Goal: Check status: Check status

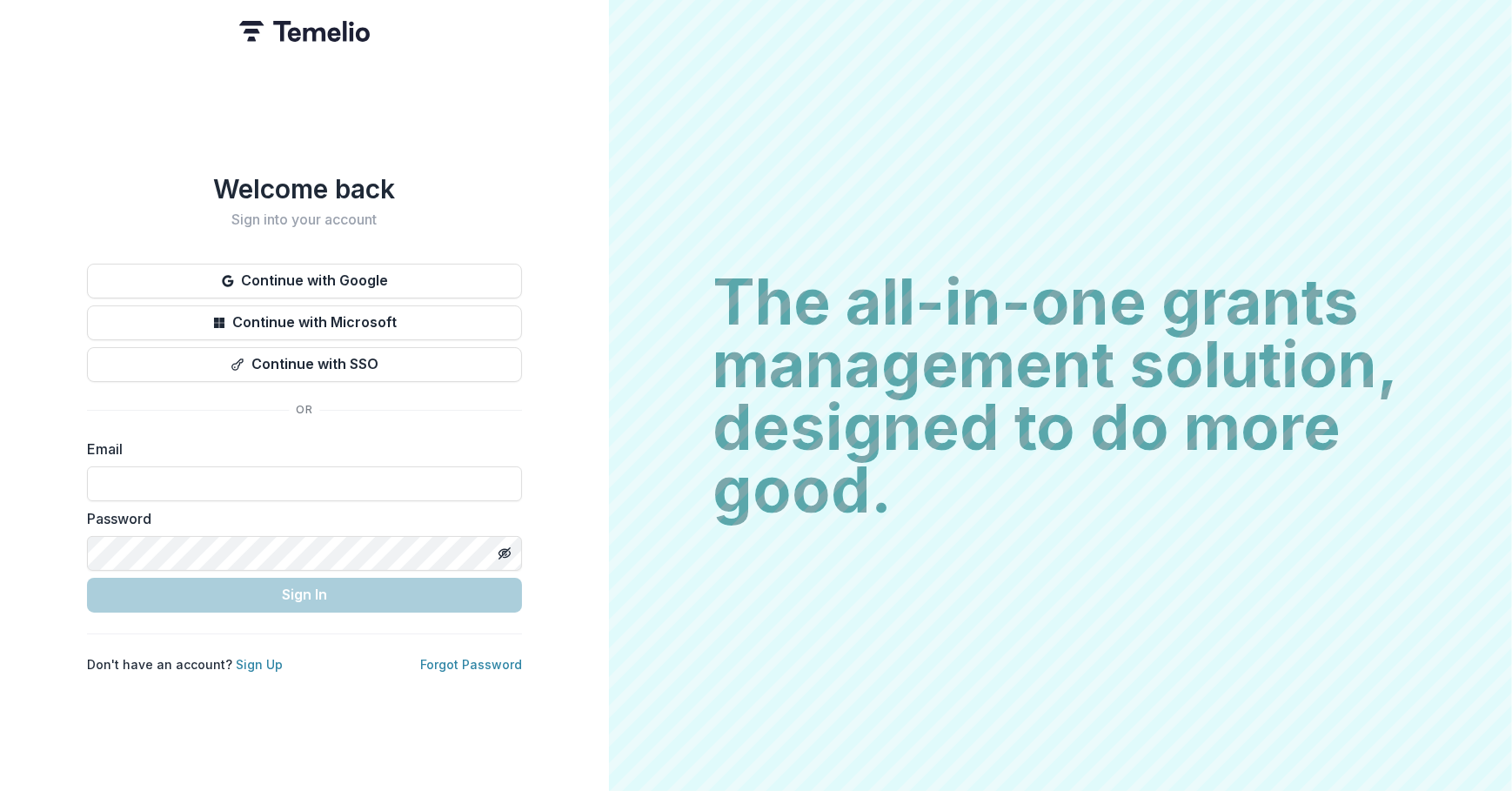
type input "**********"
click at [259, 594] on button "Sign In" at bounding box center [304, 595] width 435 height 35
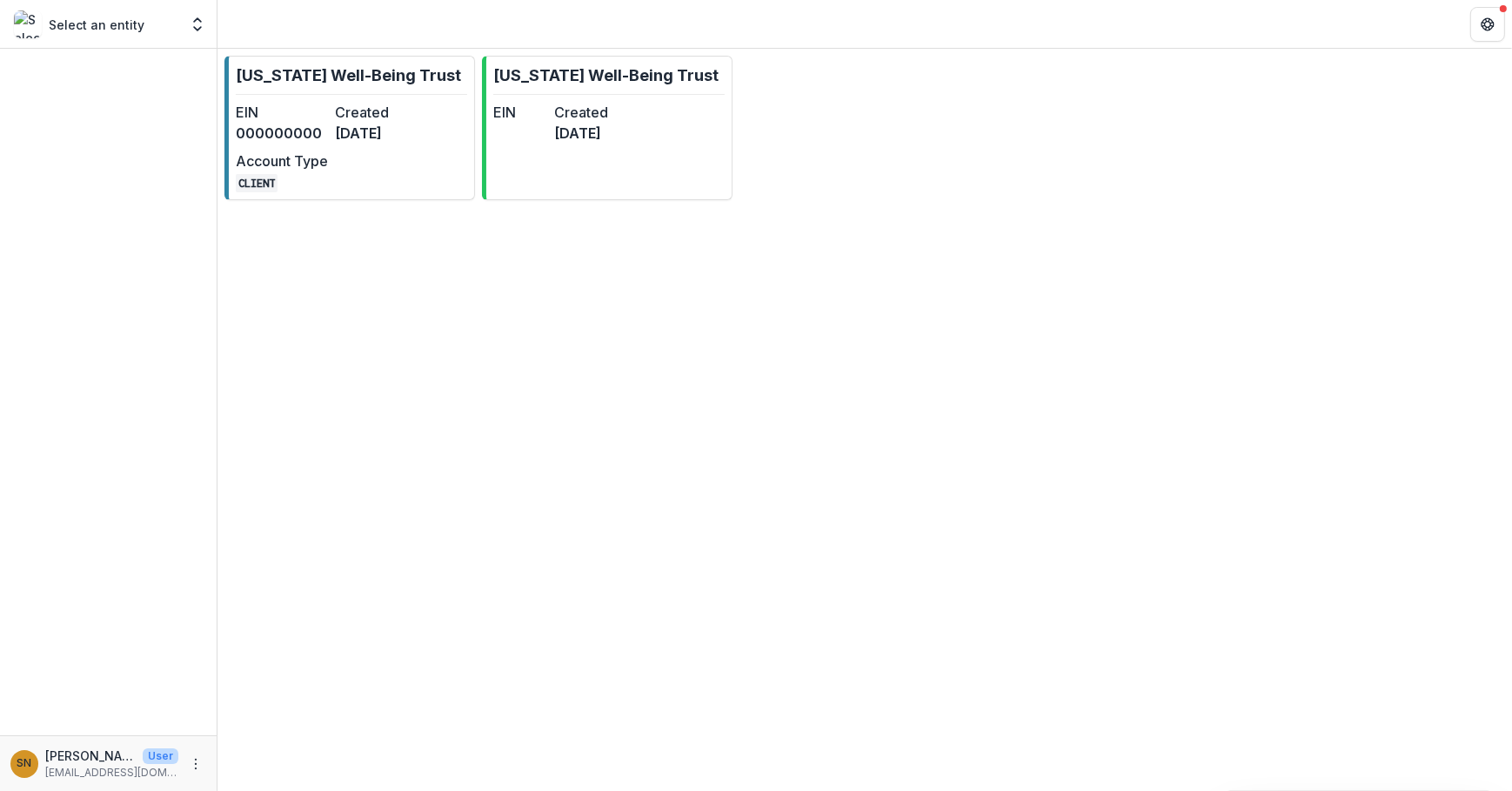
drag, startPoint x: 414, startPoint y: 94, endPoint x: 408, endPoint y: 105, distance: 12.5
click at [412, 92] on link "Oregon Well-Being Trust EIN 000000000 Created 8 months ago Account Type CLIENT" at bounding box center [350, 128] width 251 height 145
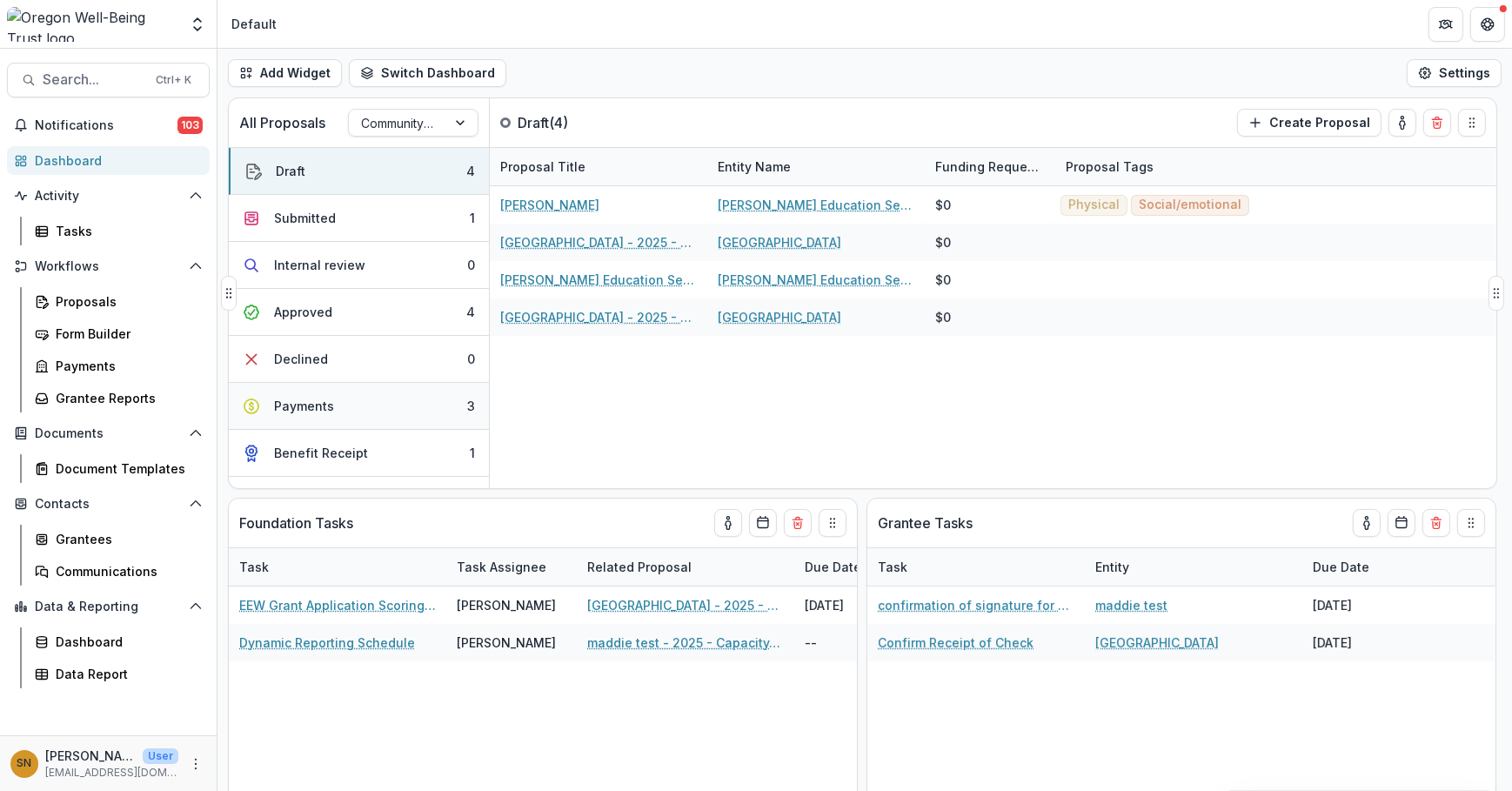
click at [405, 406] on button "Payments 3" at bounding box center [359, 406] width 260 height 47
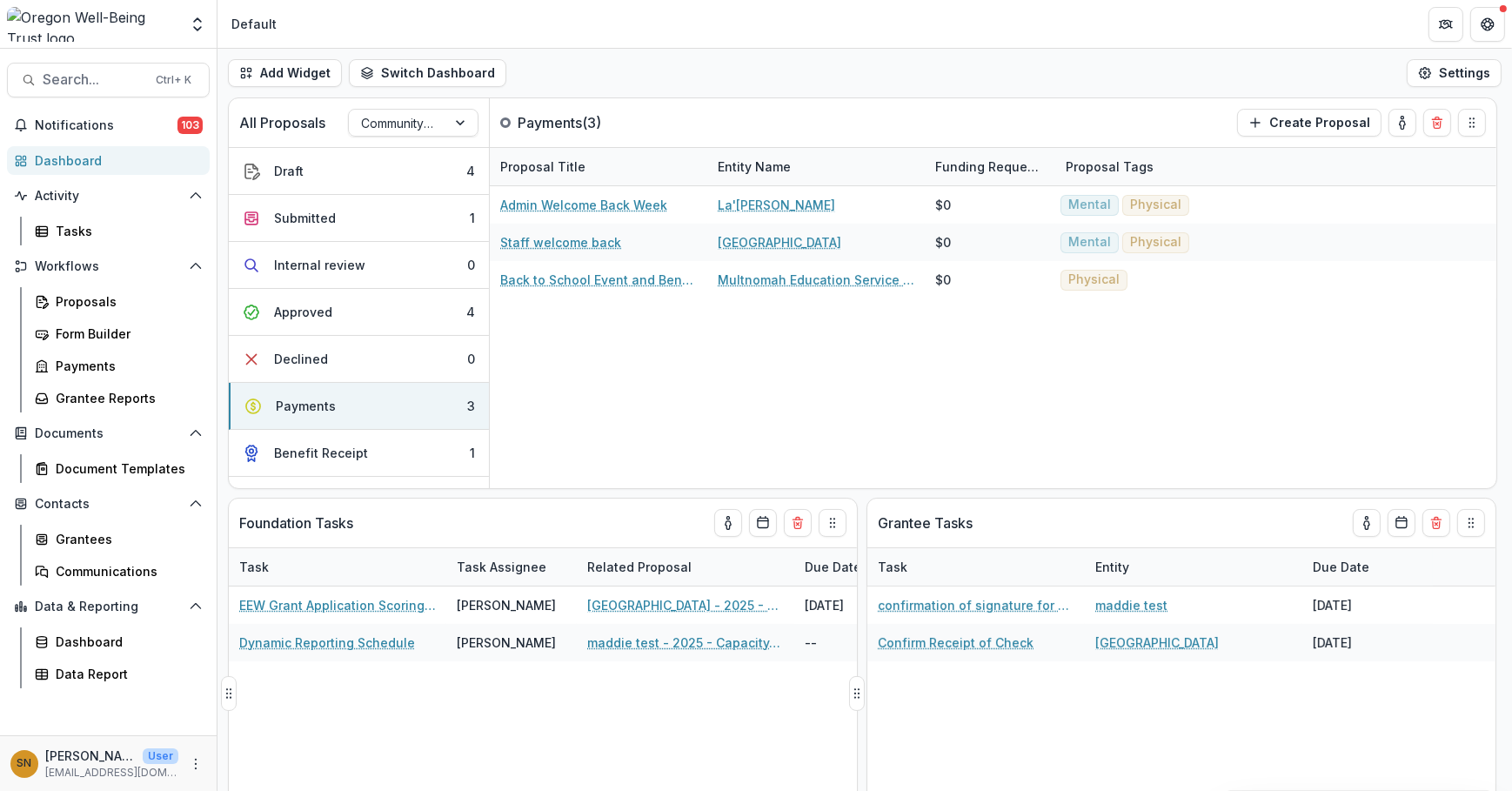
click at [503, 697] on div "EEW Grant Application Scoring Rubric Rachel Drushella Myrtle Point School Distr…" at bounding box center [577, 737] width 696 height 302
drag, startPoint x: 103, startPoint y: 297, endPoint x: 210, endPoint y: 312, distance: 108.0
click at [103, 297] on div "Proposals" at bounding box center [125, 301] width 140 height 18
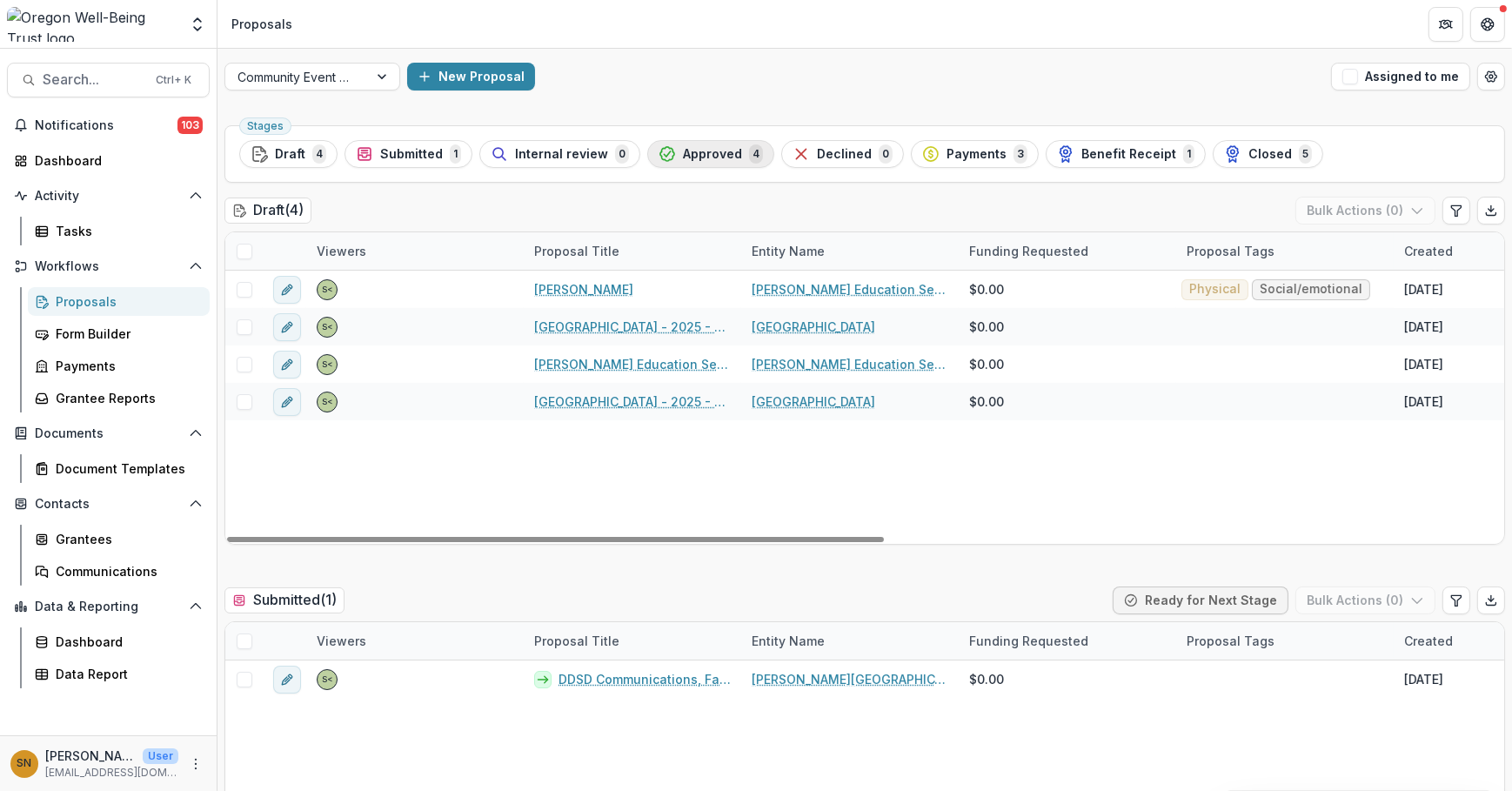
click at [698, 148] on span "Approved" at bounding box center [712, 154] width 59 height 14
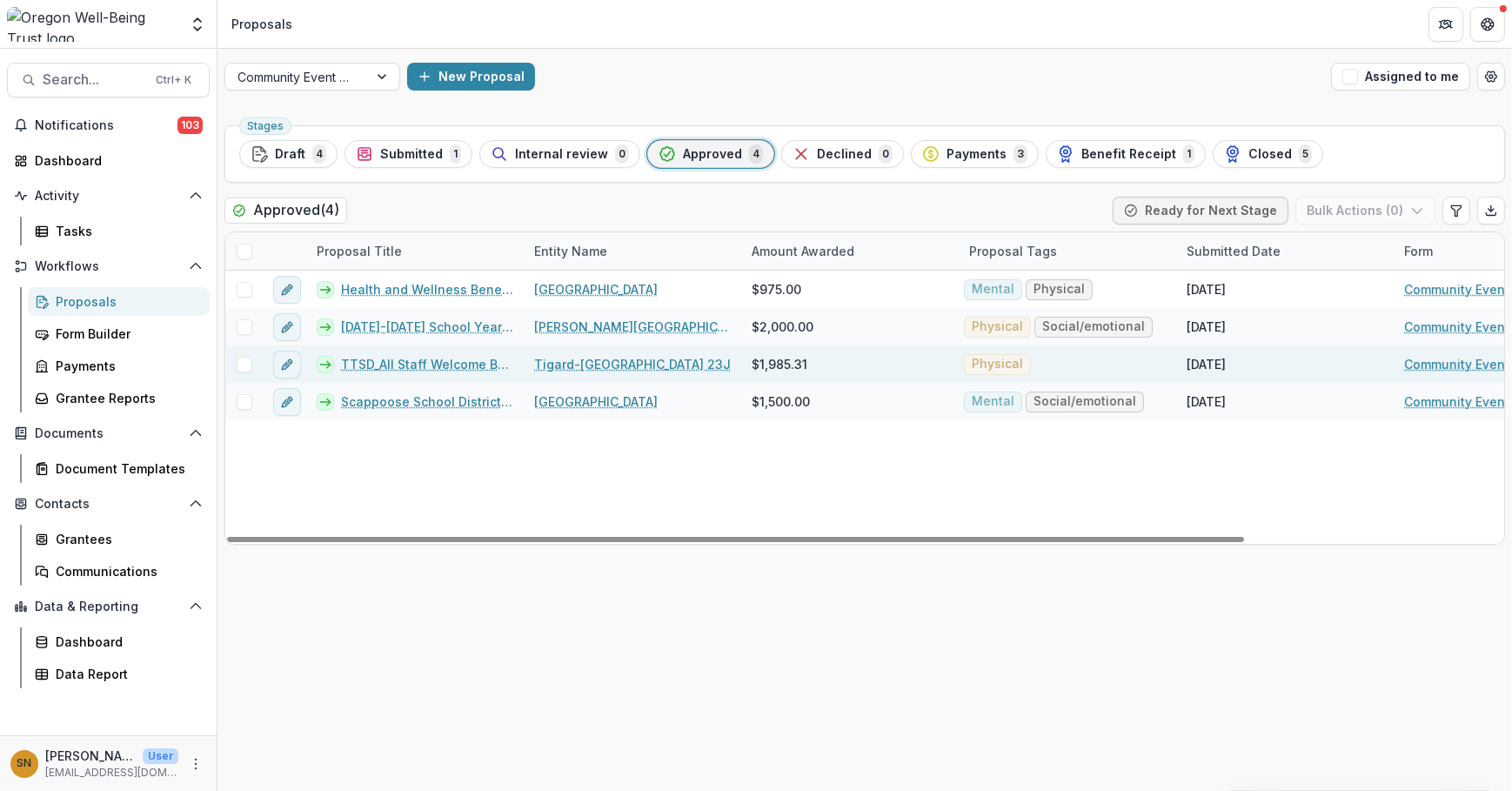
click at [421, 358] on link "TTSD_All Staff Welcome Back_2025" at bounding box center [427, 364] width 173 height 18
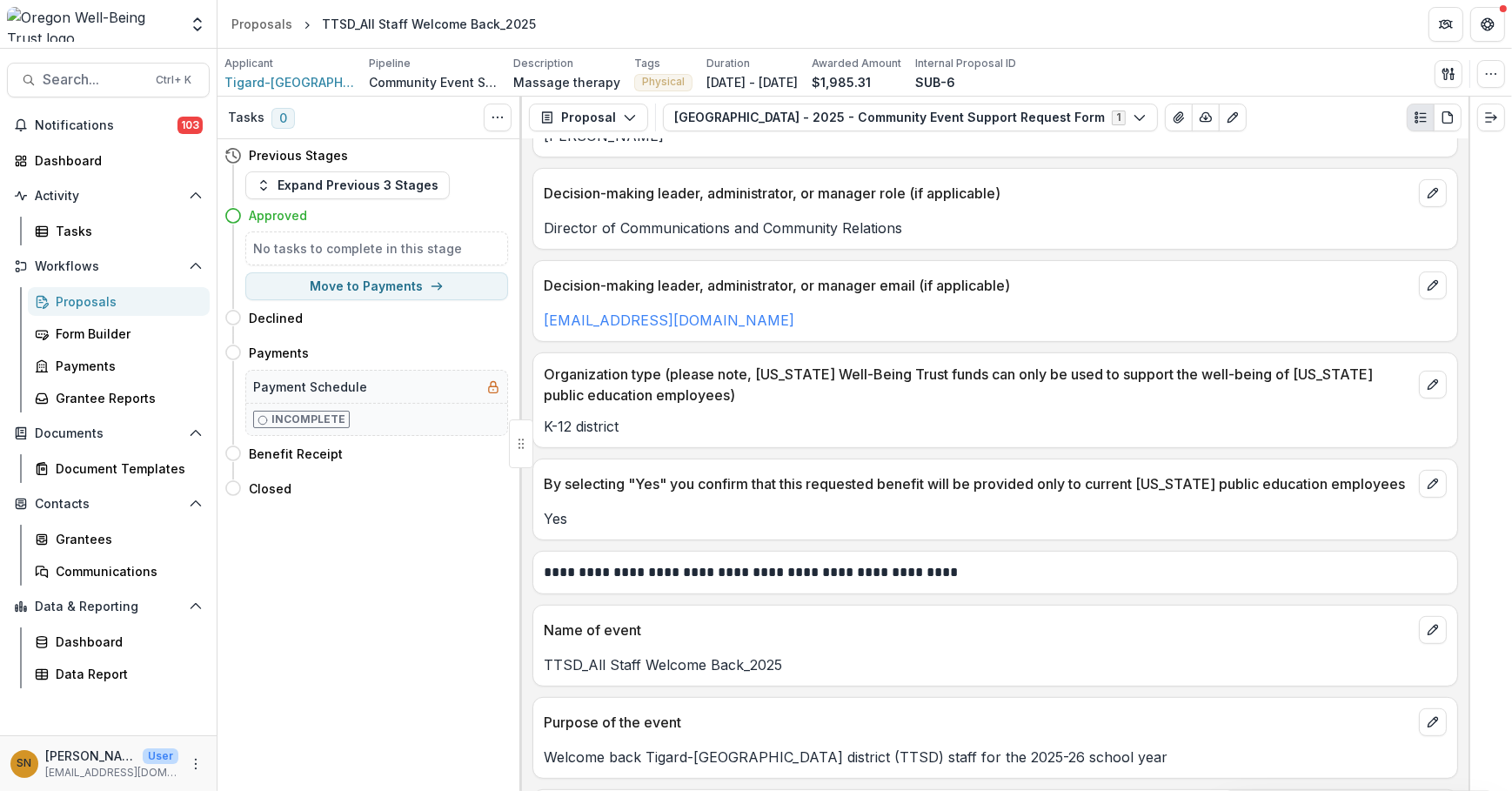
scroll to position [1360, 0]
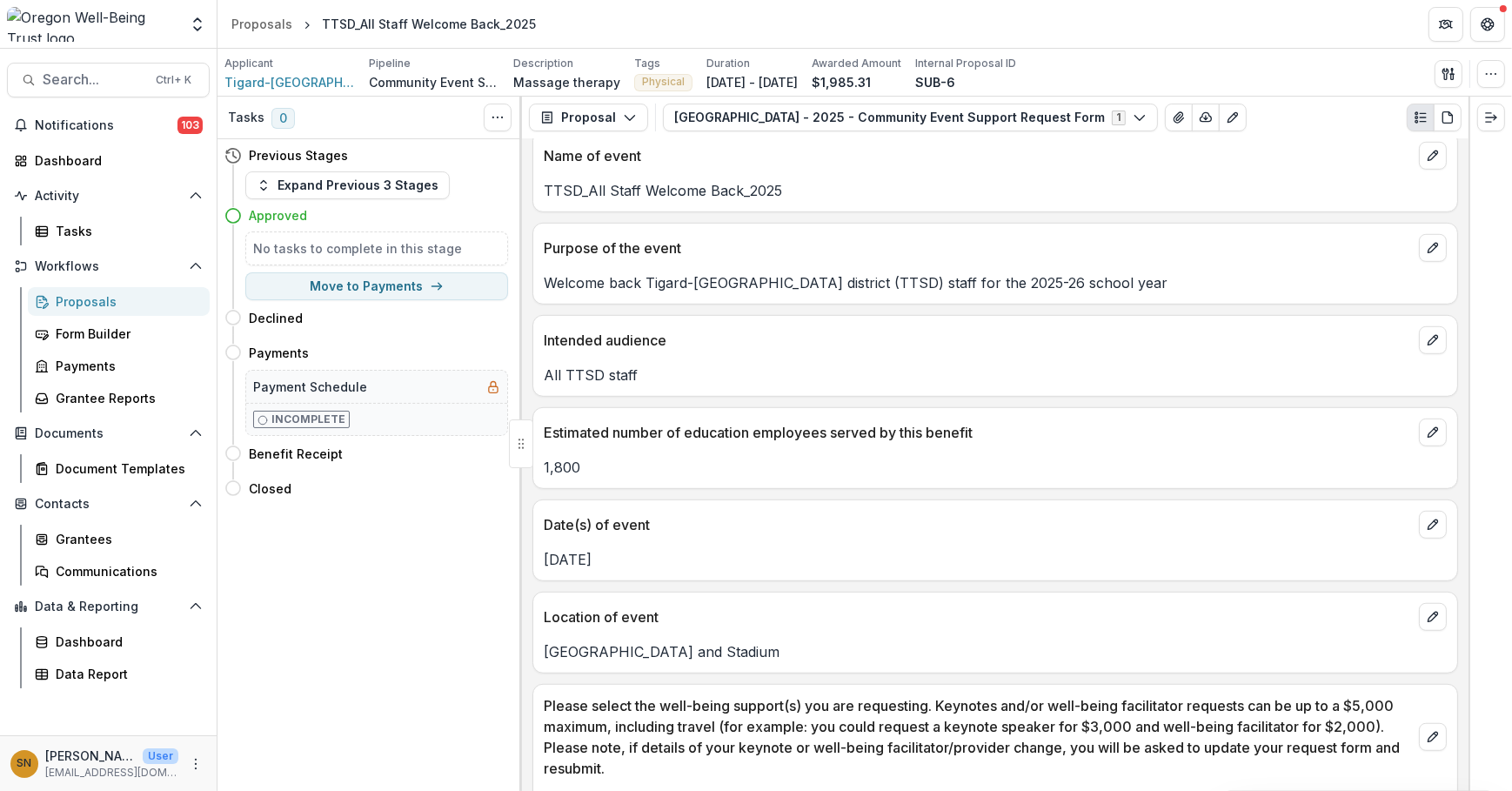
drag, startPoint x: 111, startPoint y: 315, endPoint x: 122, endPoint y: 314, distance: 11.0
click at [110, 315] on link "Proposals" at bounding box center [119, 302] width 182 height 29
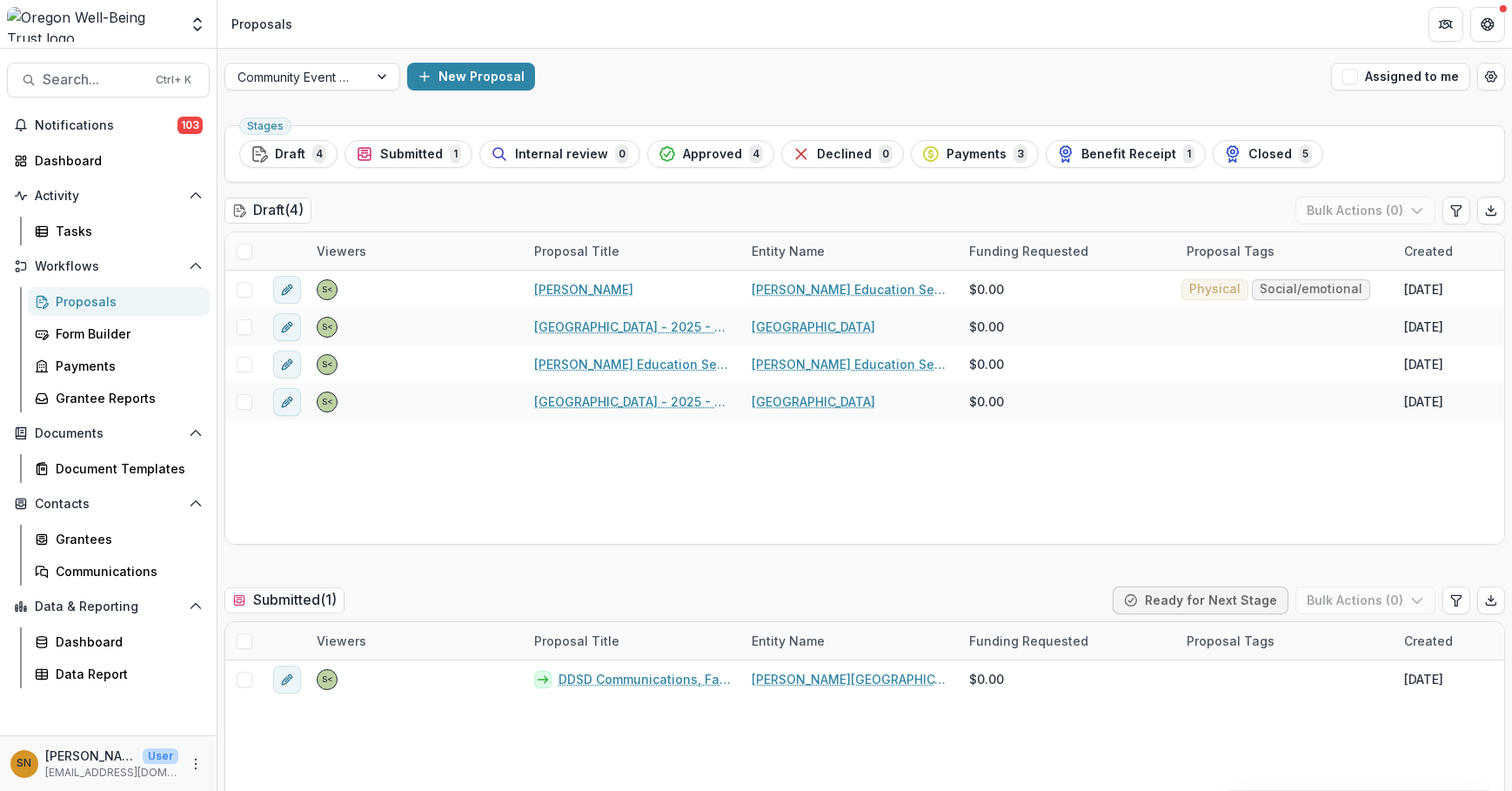
drag, startPoint x: 1234, startPoint y: 156, endPoint x: 1234, endPoint y: 165, distance: 9.0
click at [1249, 156] on span "Closed" at bounding box center [1270, 154] width 43 height 14
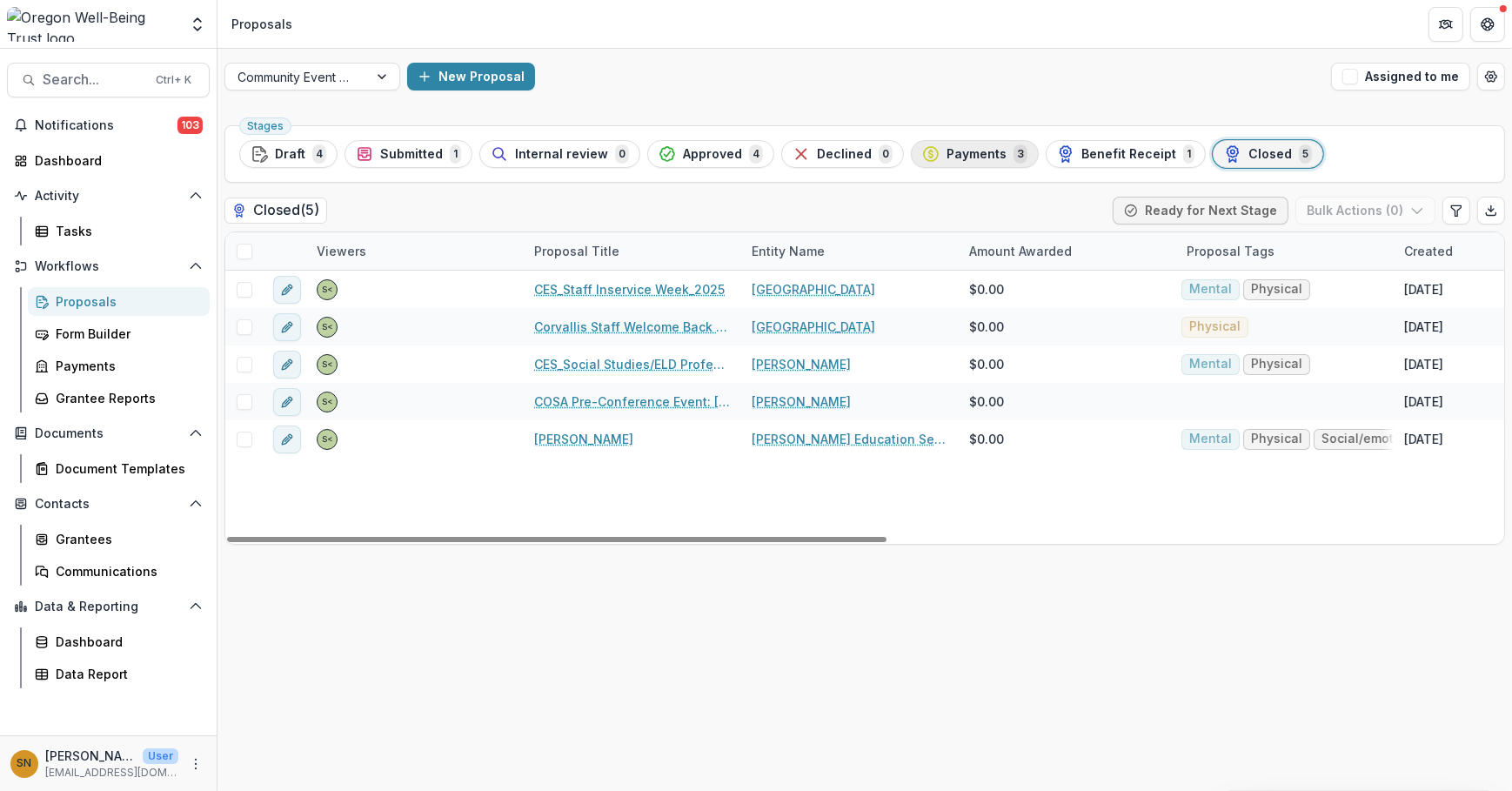
click at [965, 165] on button "Payments 3" at bounding box center [975, 153] width 128 height 28
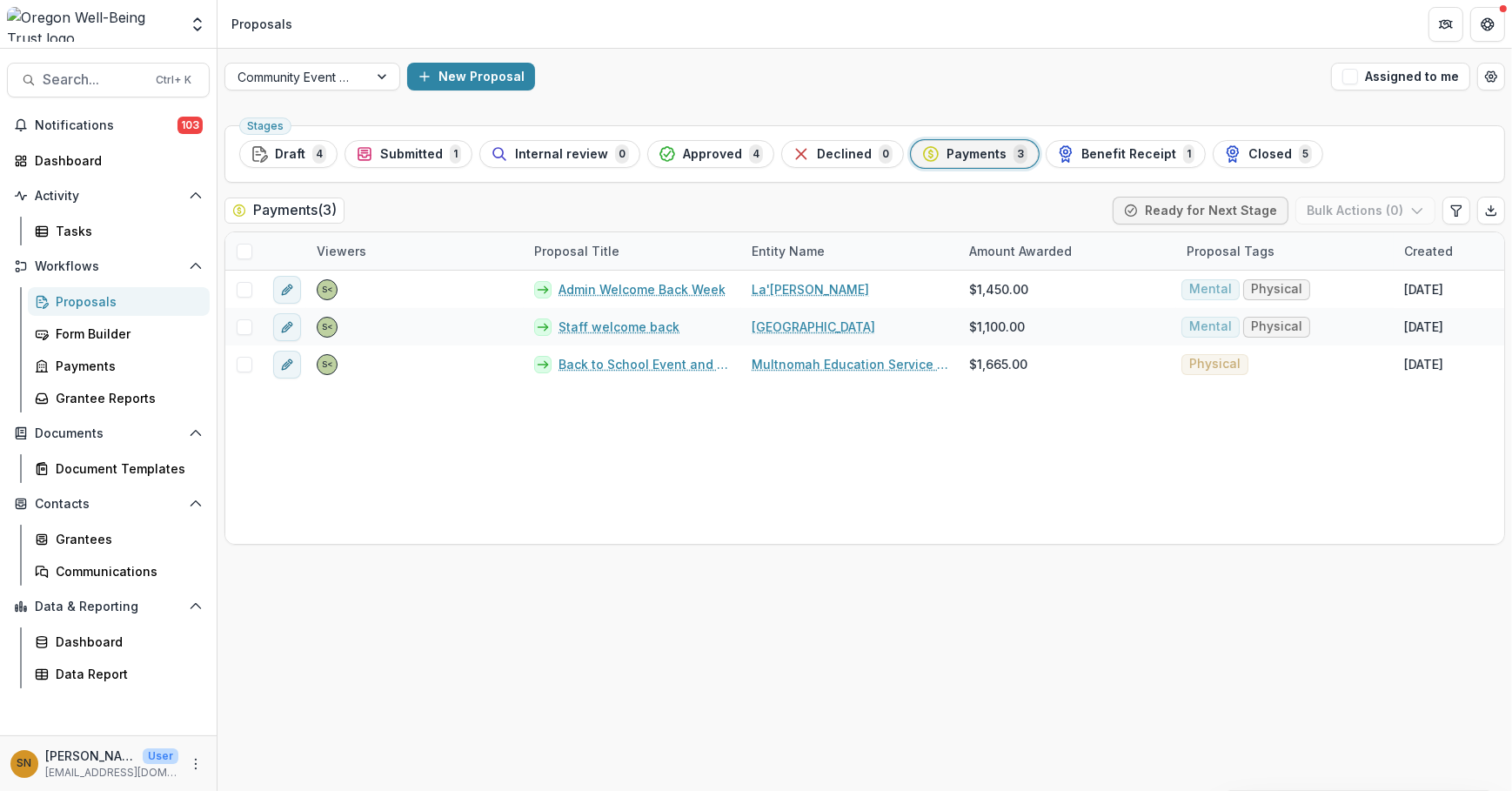
click at [691, 148] on span "Approved" at bounding box center [712, 154] width 59 height 14
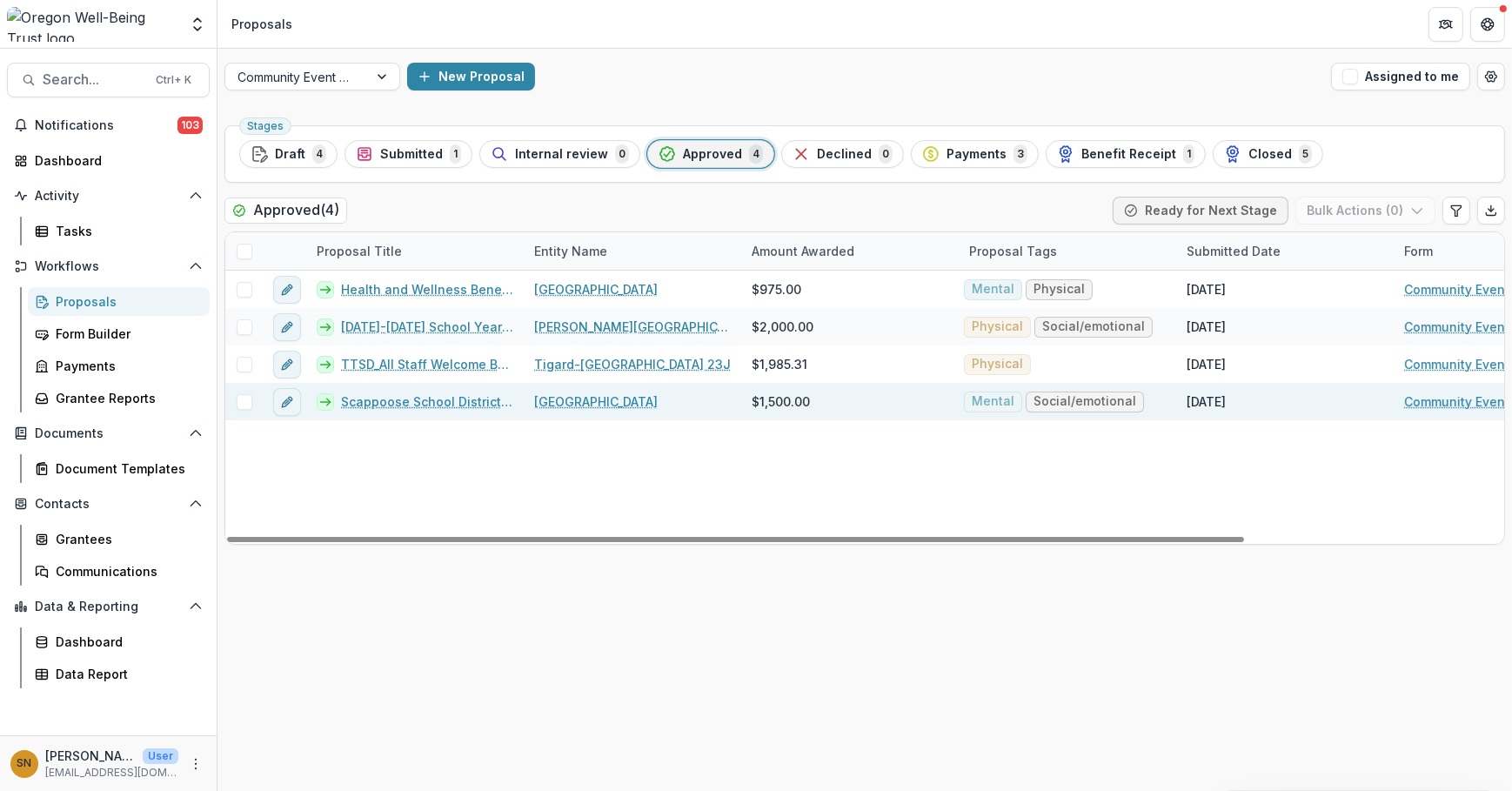
click at [458, 398] on link "Scappoose School District All Staff In-Service" at bounding box center [427, 401] width 173 height 18
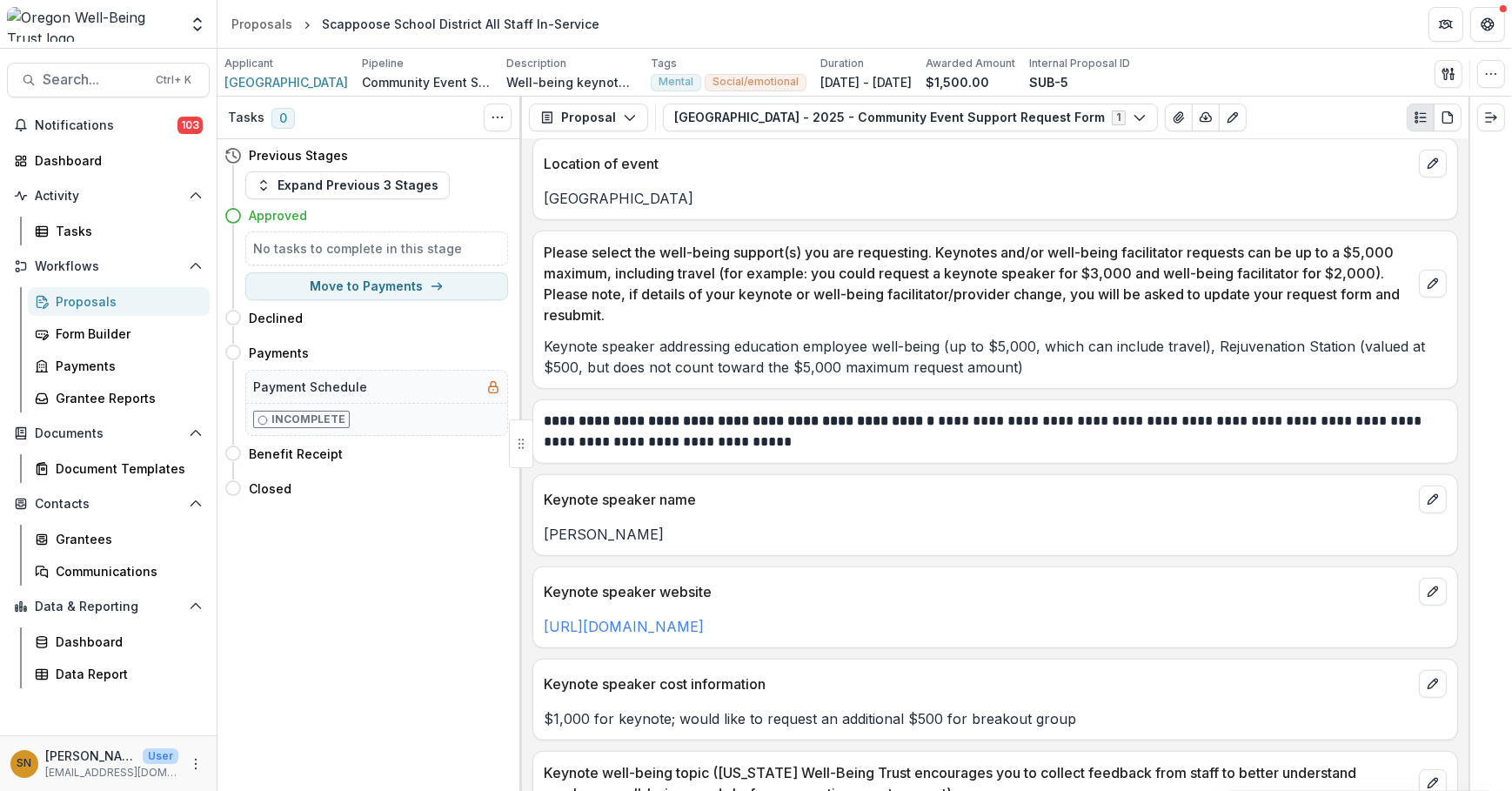
scroll to position [1978, 0]
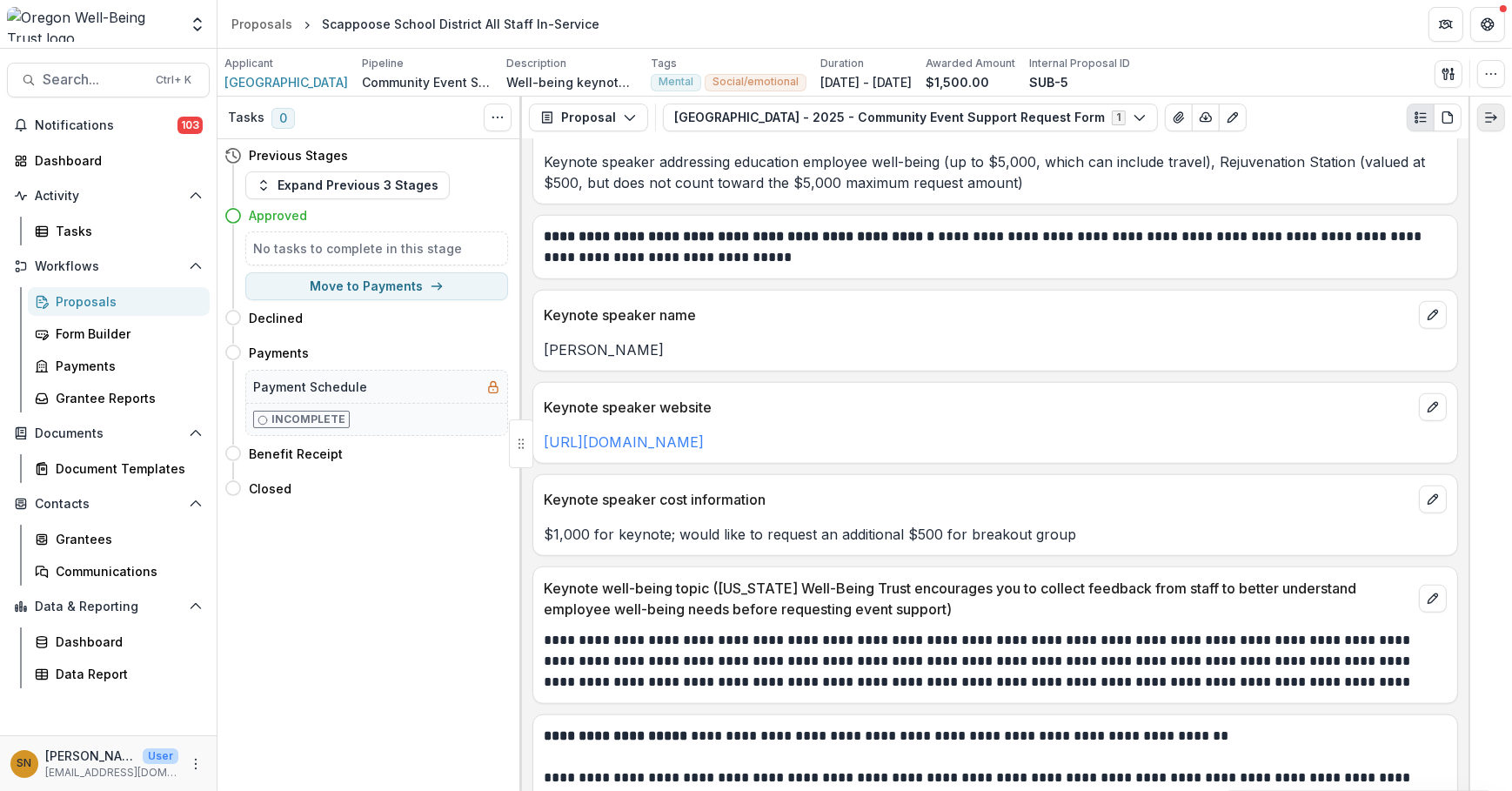
click at [1492, 127] on button "Expand right" at bounding box center [1491, 117] width 28 height 28
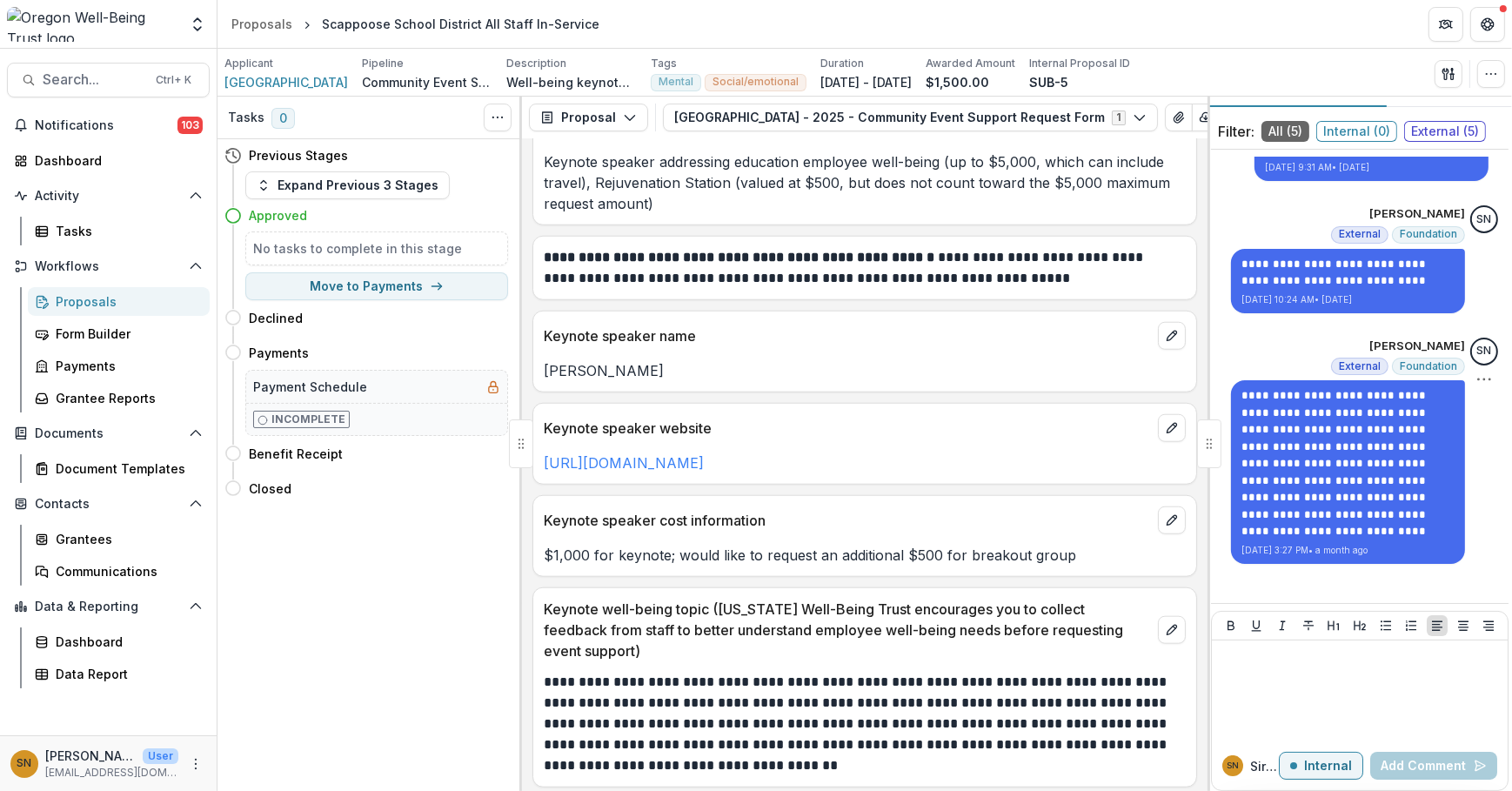
scroll to position [49, 0]
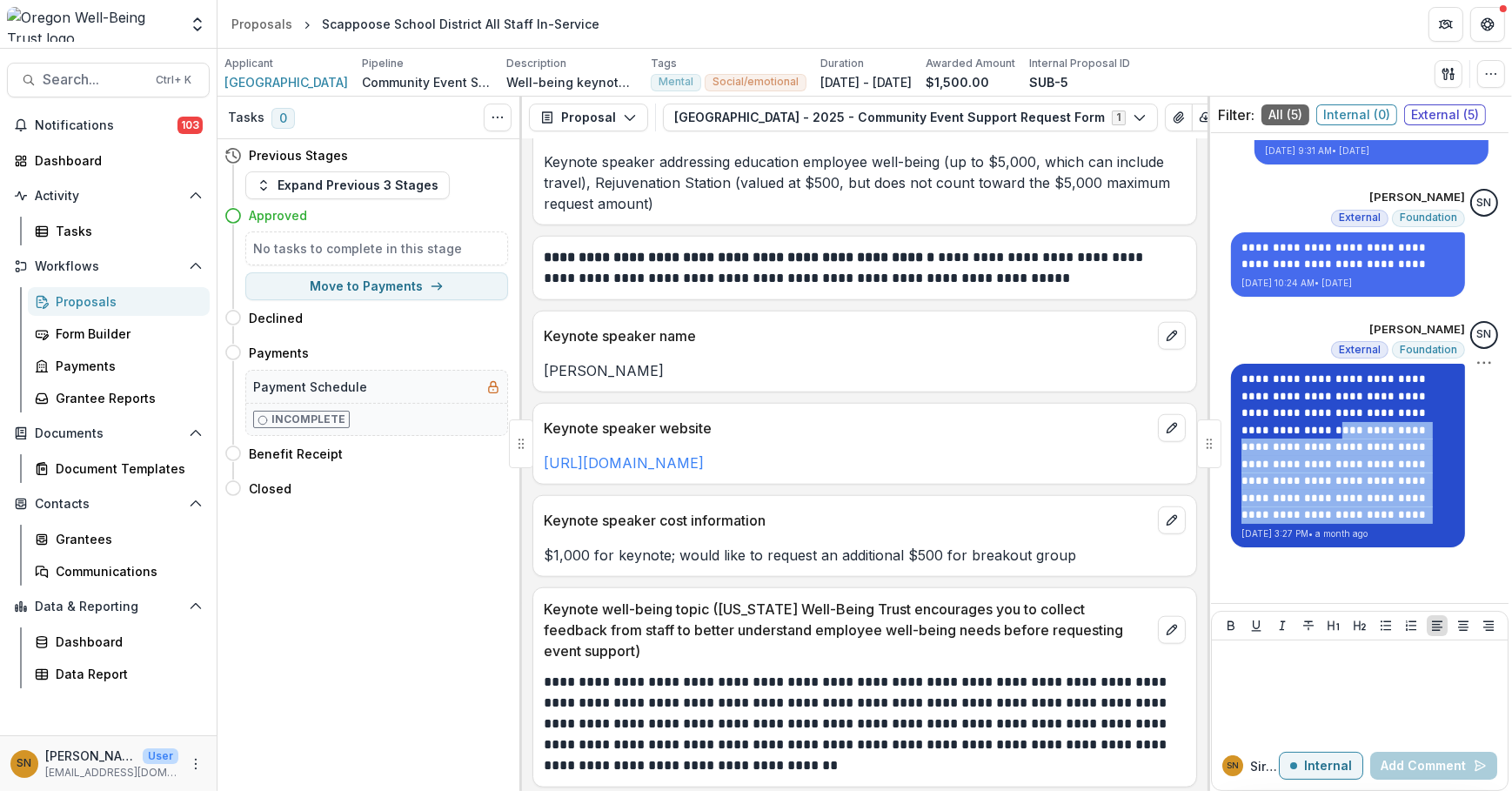
drag, startPoint x: 1319, startPoint y: 506, endPoint x: 1413, endPoint y: 411, distance: 133.6
click at [1413, 411] on p "**********" at bounding box center [1348, 447] width 213 height 152
copy p "**********"
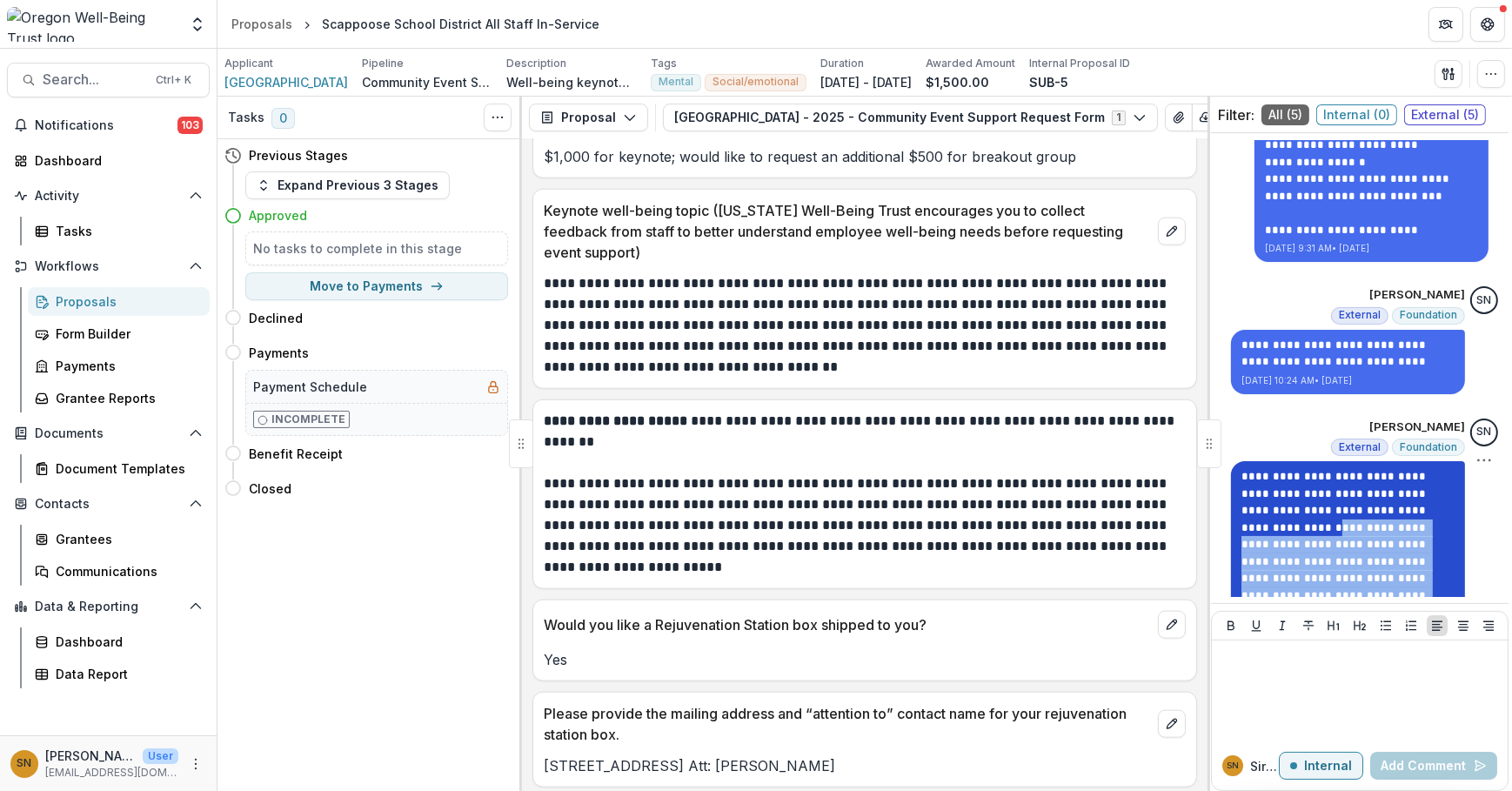
scroll to position [506, 0]
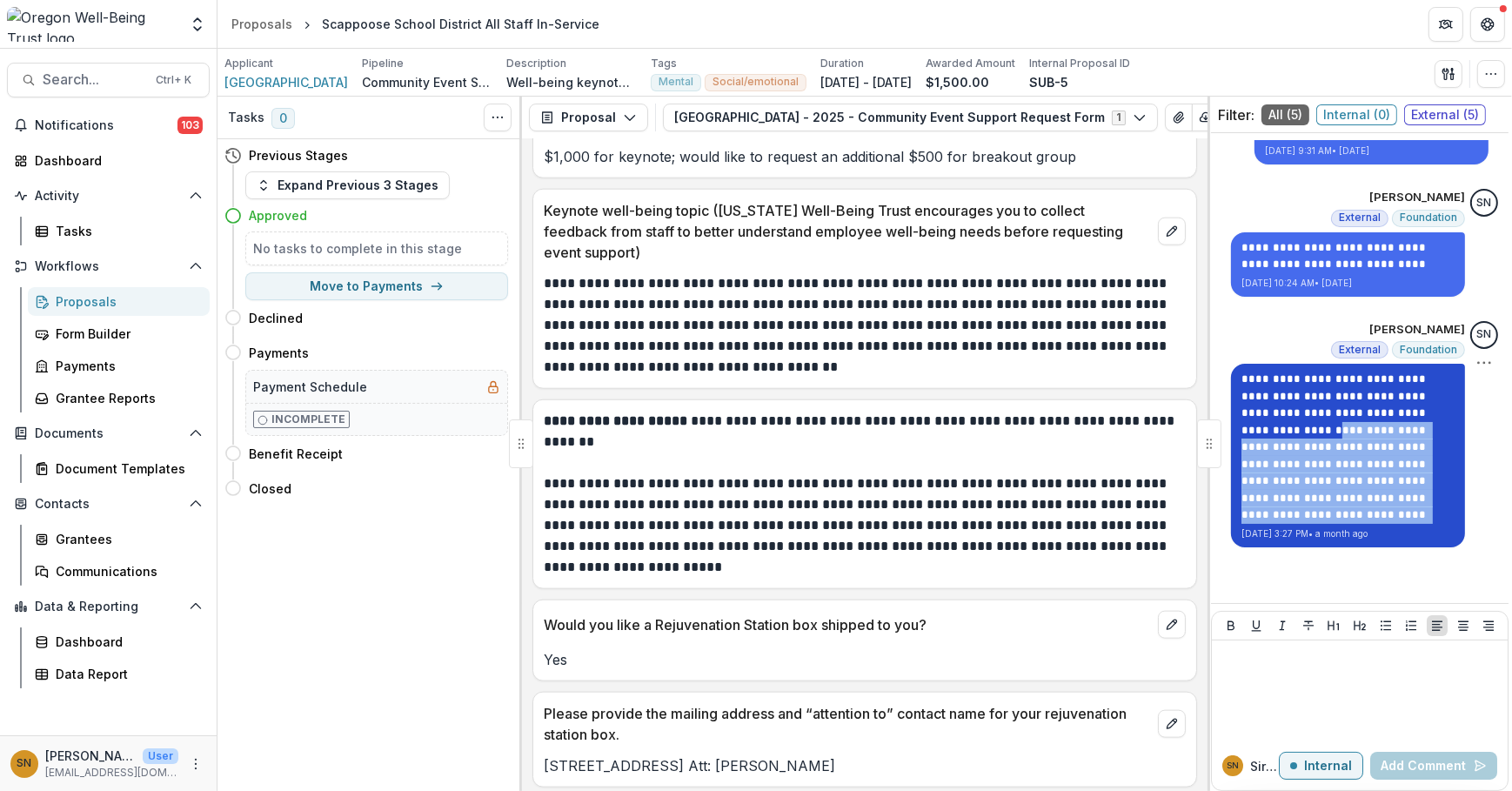
copy p "**********"
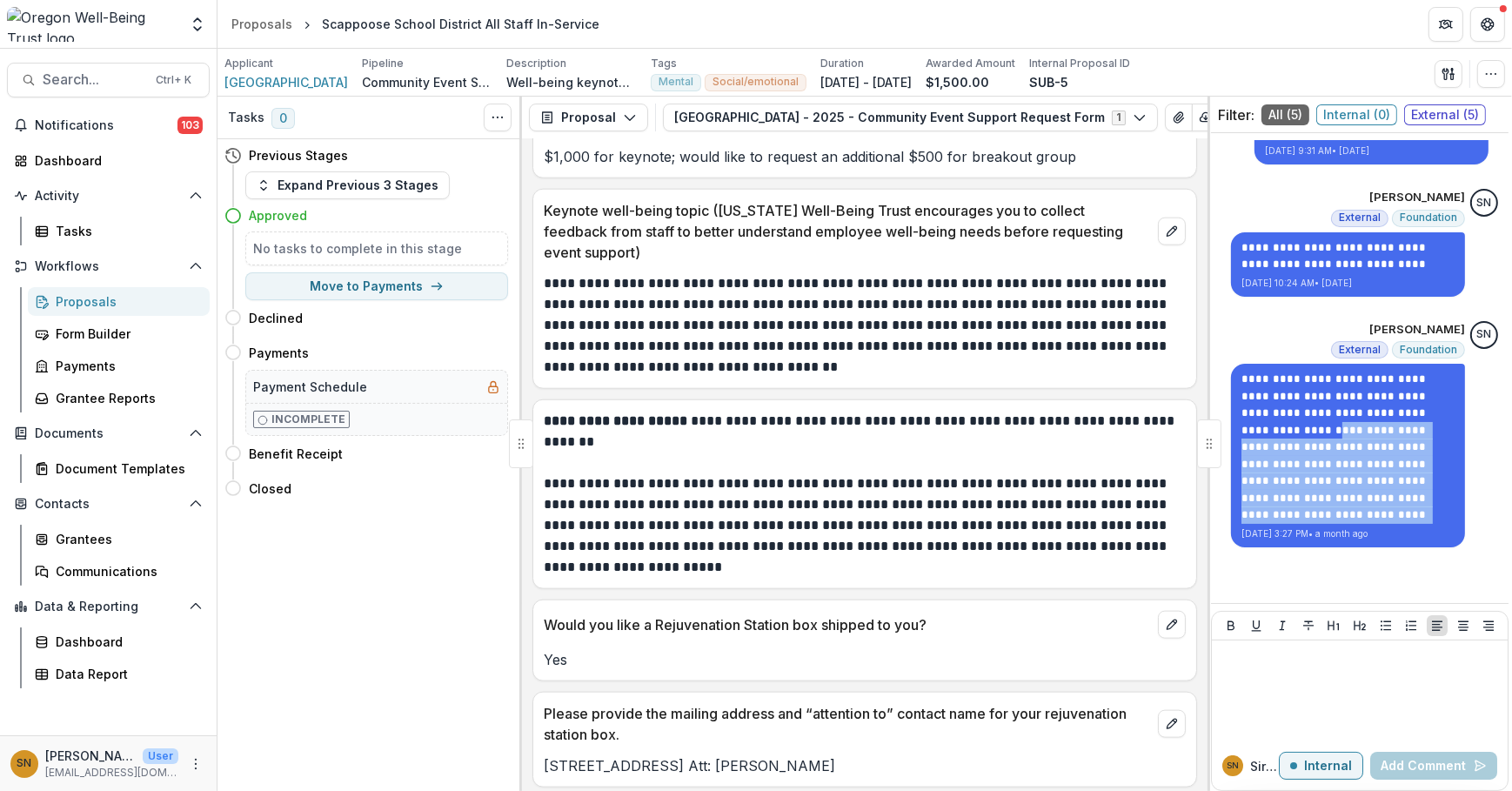
click at [120, 301] on div "Proposals" at bounding box center [125, 301] width 140 height 18
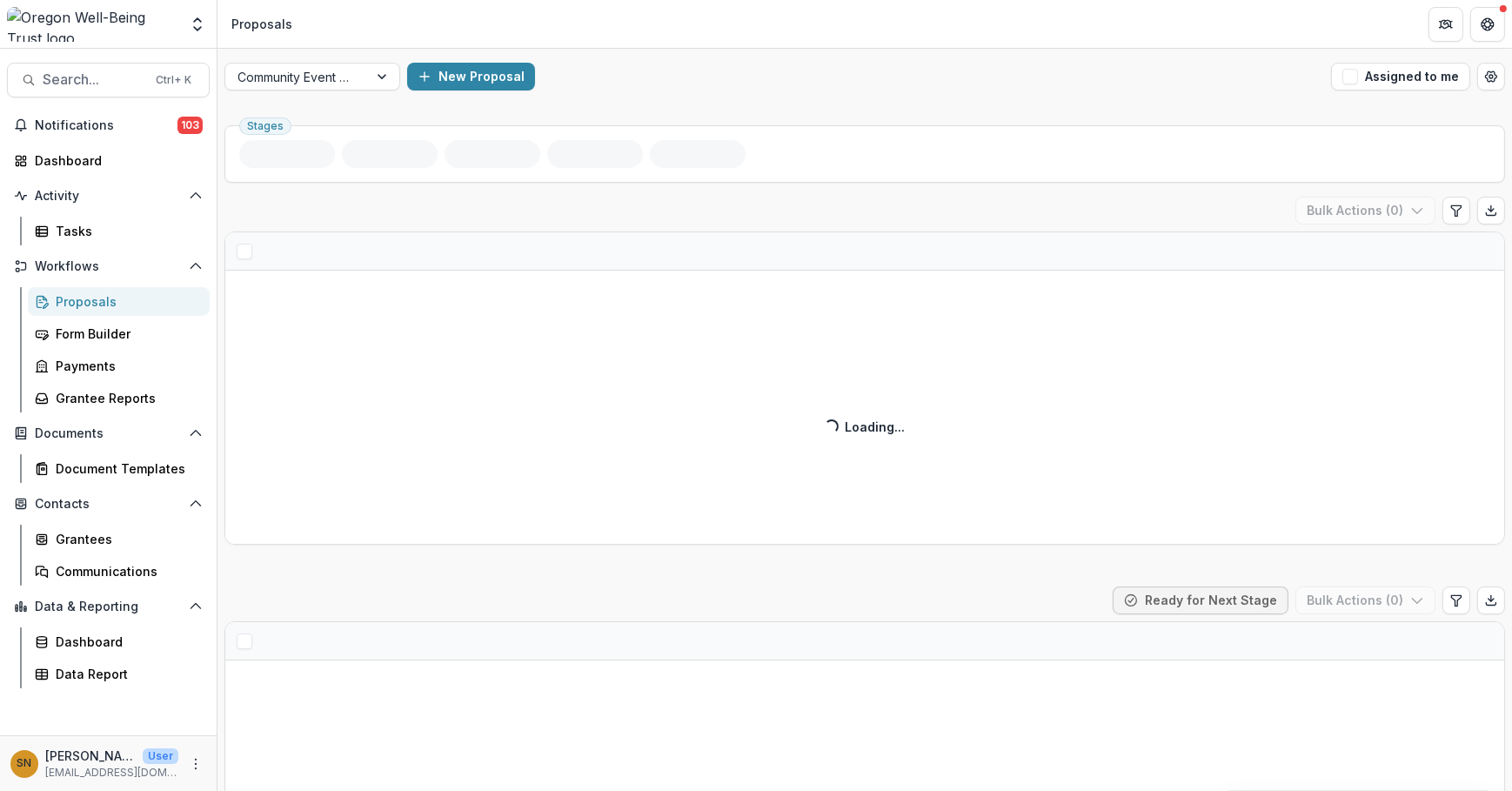
click at [80, 304] on div "Proposals" at bounding box center [125, 301] width 140 height 18
click at [104, 290] on link "Proposals" at bounding box center [119, 302] width 182 height 29
click at [101, 298] on div "Proposals" at bounding box center [125, 301] width 140 height 18
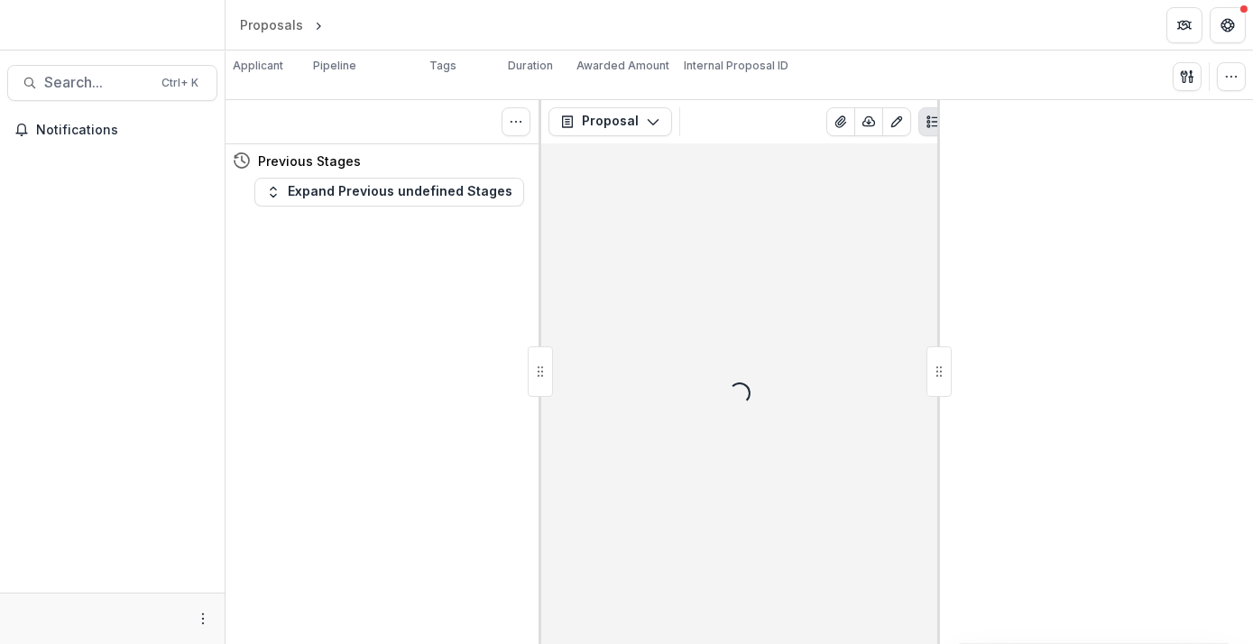
click at [279, 343] on div "Tasks 0 Show Cancelled Tasks Previous Stages Expand Previous undefined Stages" at bounding box center [384, 372] width 316 height 544
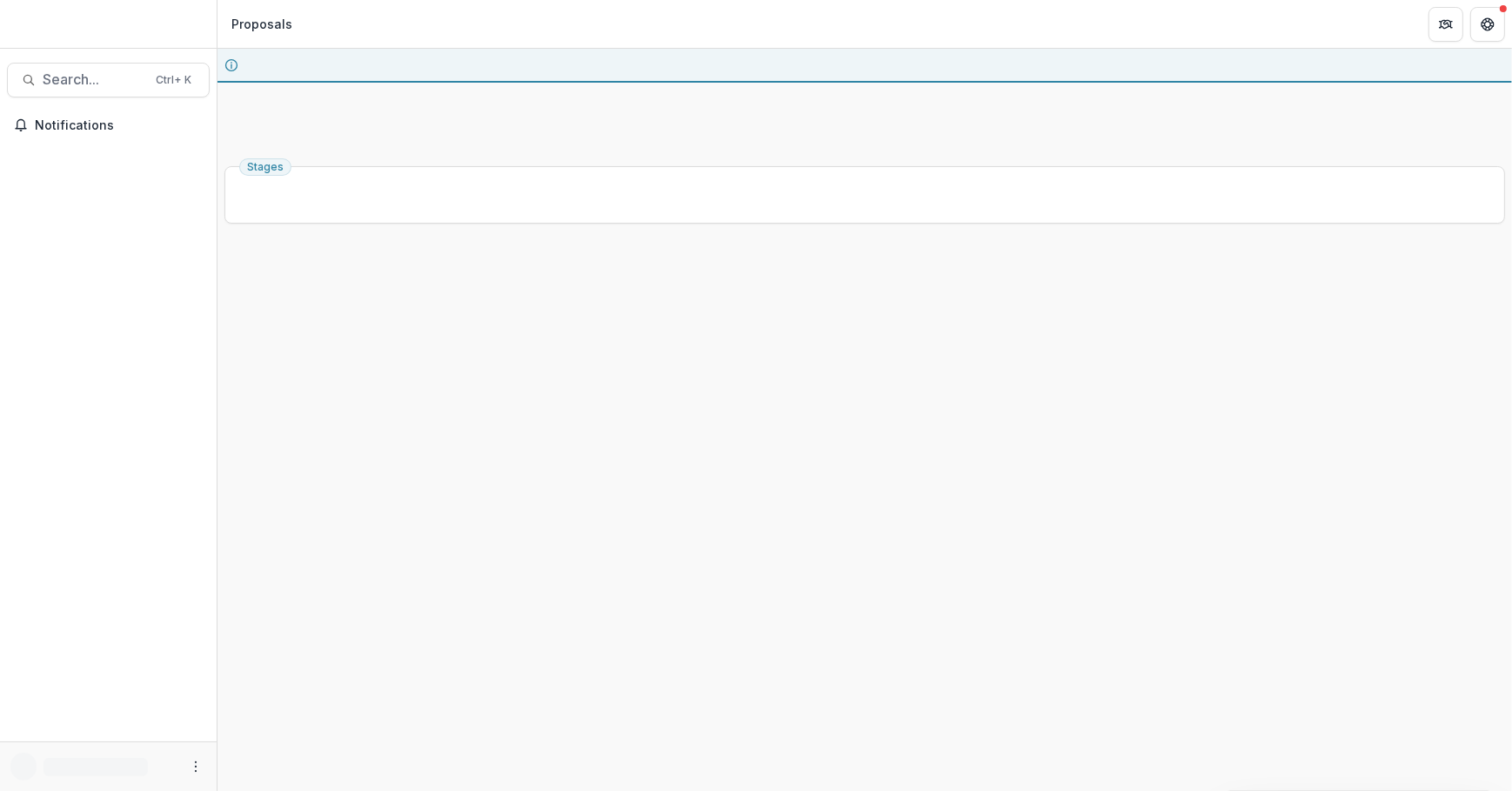
click at [729, 743] on div "Stages" at bounding box center [865, 475] width 1295 height 632
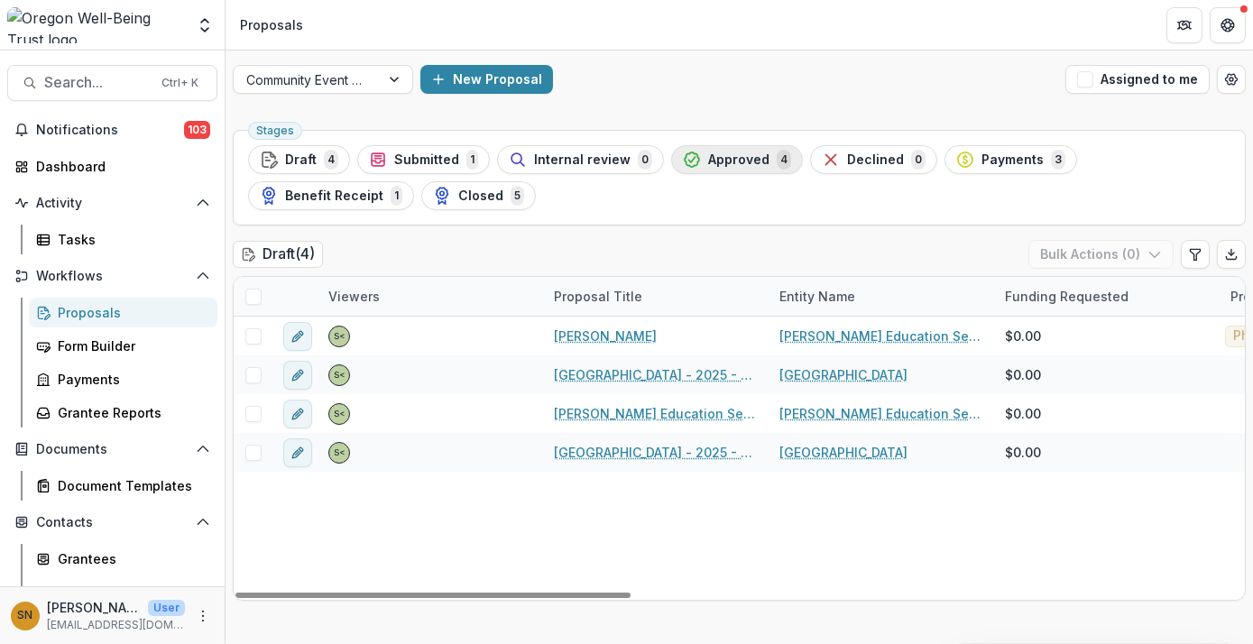
click at [759, 167] on div "Approved 4" at bounding box center [737, 160] width 108 height 20
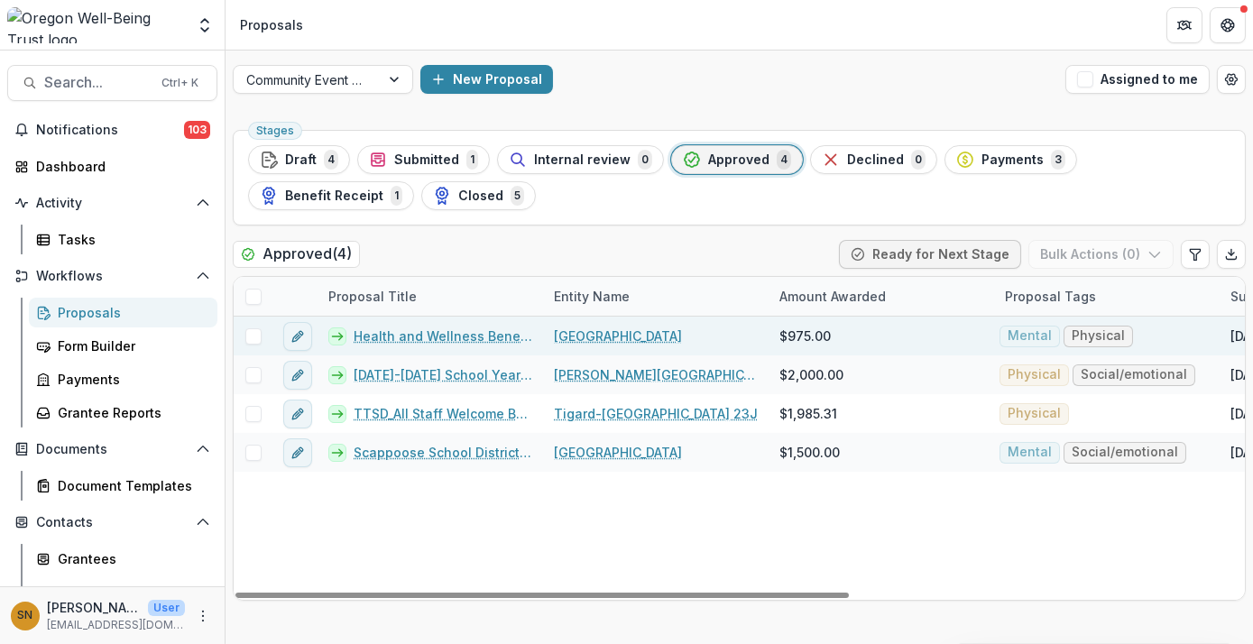
click at [460, 336] on link "Health and Wellness Benefits Fair" at bounding box center [443, 336] width 179 height 19
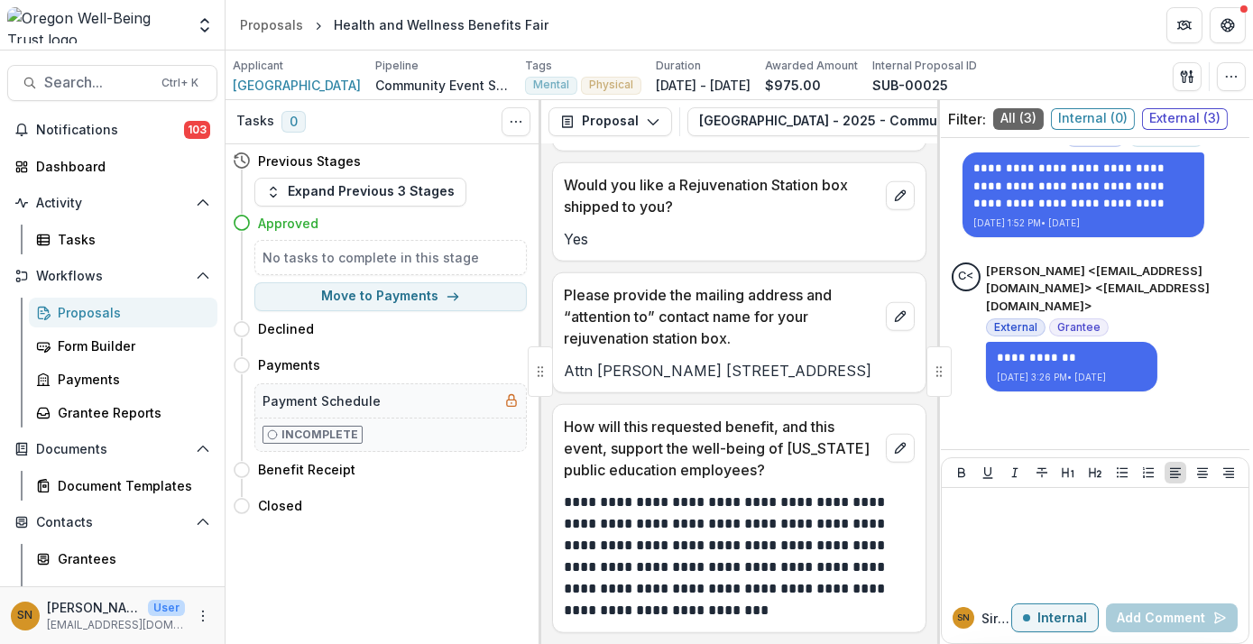
scroll to position [3462, 0]
click at [328, 78] on span "[GEOGRAPHIC_DATA]" at bounding box center [297, 85] width 128 height 19
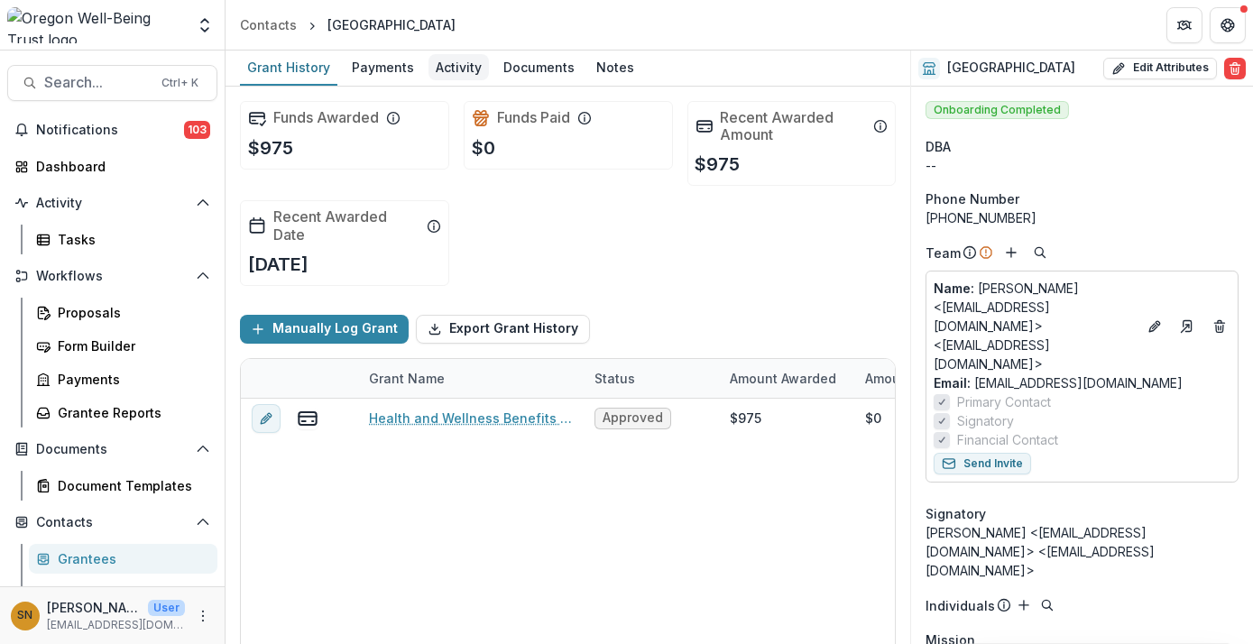
click at [457, 65] on div "Activity" at bounding box center [459, 67] width 60 height 26
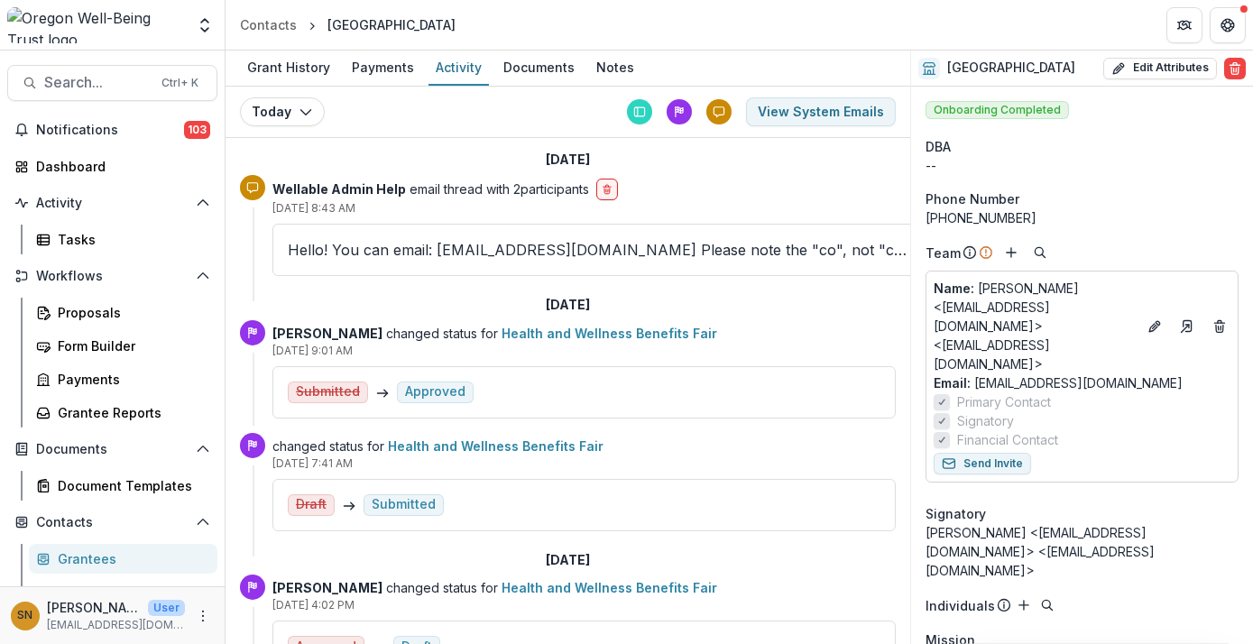
click at [499, 390] on div "Submitted Approved" at bounding box center [584, 393] width 593 height 22
click at [366, 354] on p "[DATE] 9:01 AM" at bounding box center [585, 351] width 624 height 16
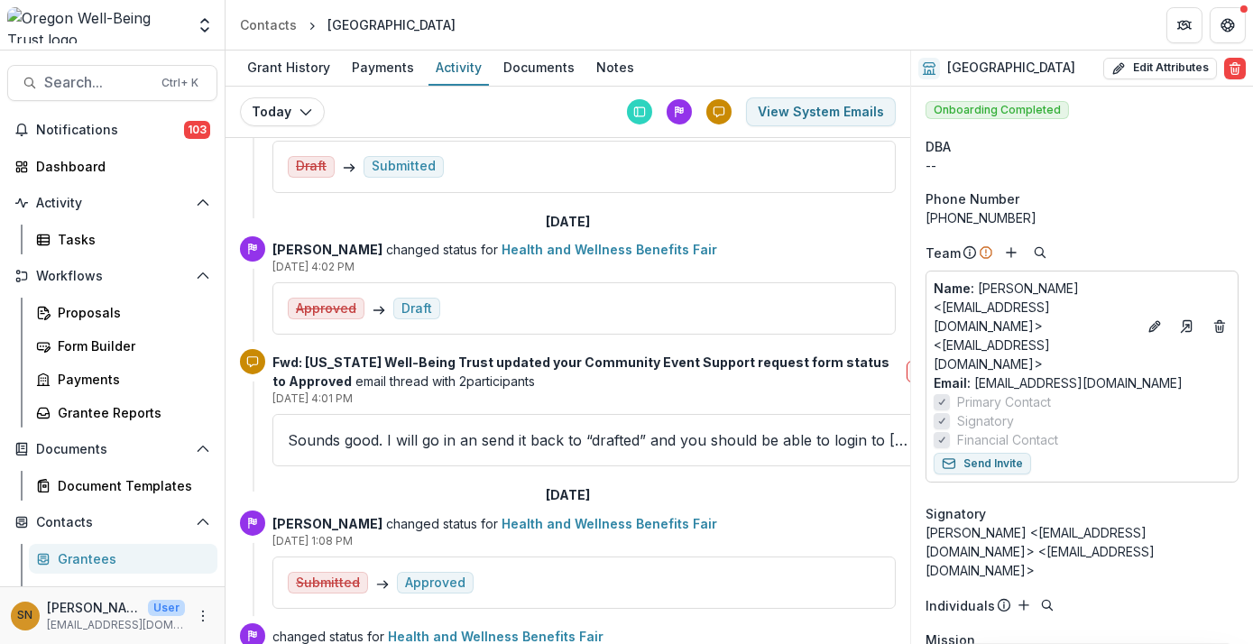
scroll to position [337, 0]
click at [517, 72] on div "Documents" at bounding box center [539, 67] width 86 height 26
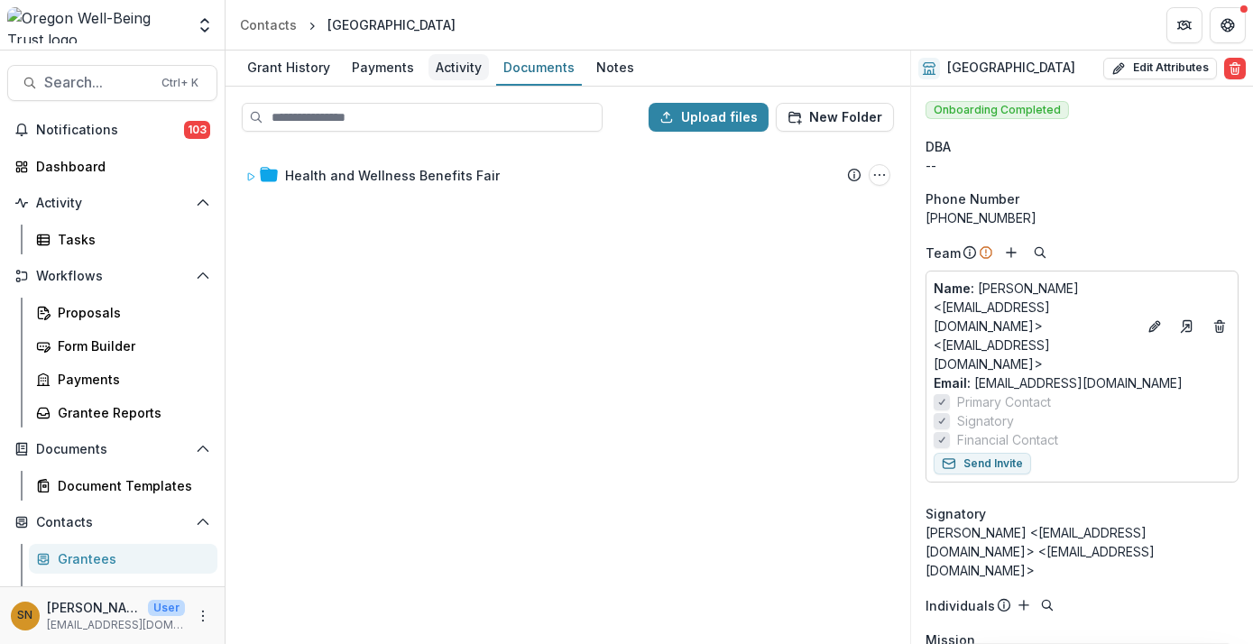
click at [438, 73] on div "Activity" at bounding box center [459, 67] width 60 height 26
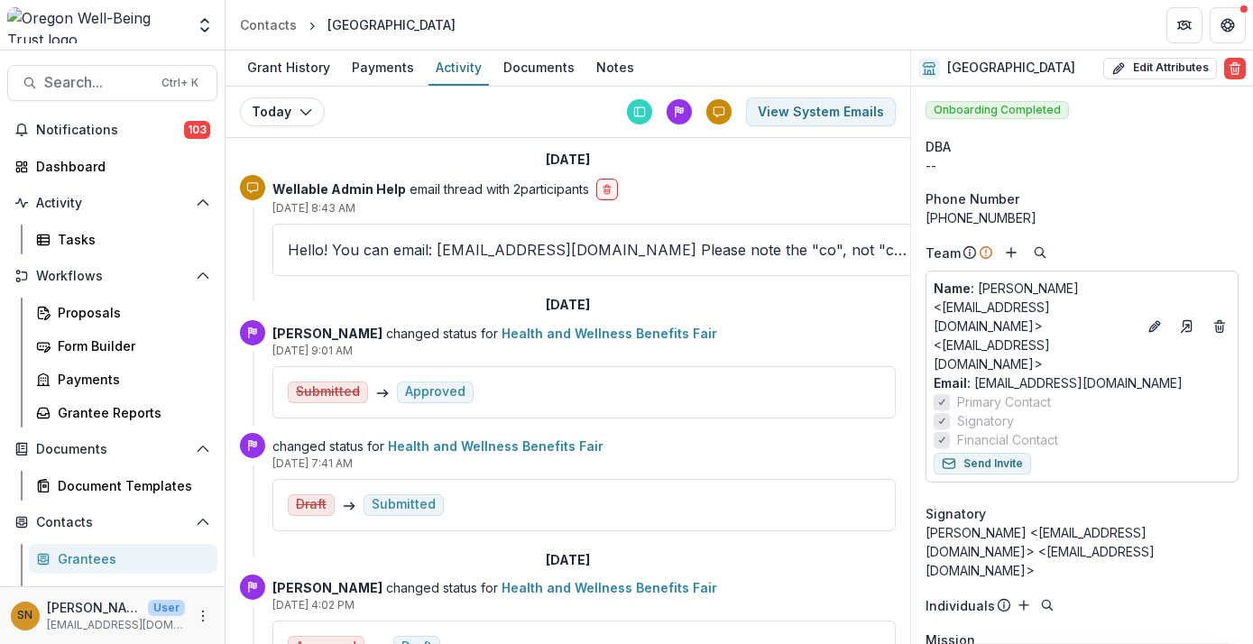
click at [440, 395] on div "Approved" at bounding box center [435, 391] width 60 height 15
click at [282, 347] on p "[DATE] 9:01 AM" at bounding box center [585, 351] width 624 height 16
click at [505, 333] on link "Health and Wellness Benefits Fair" at bounding box center [610, 333] width 216 height 15
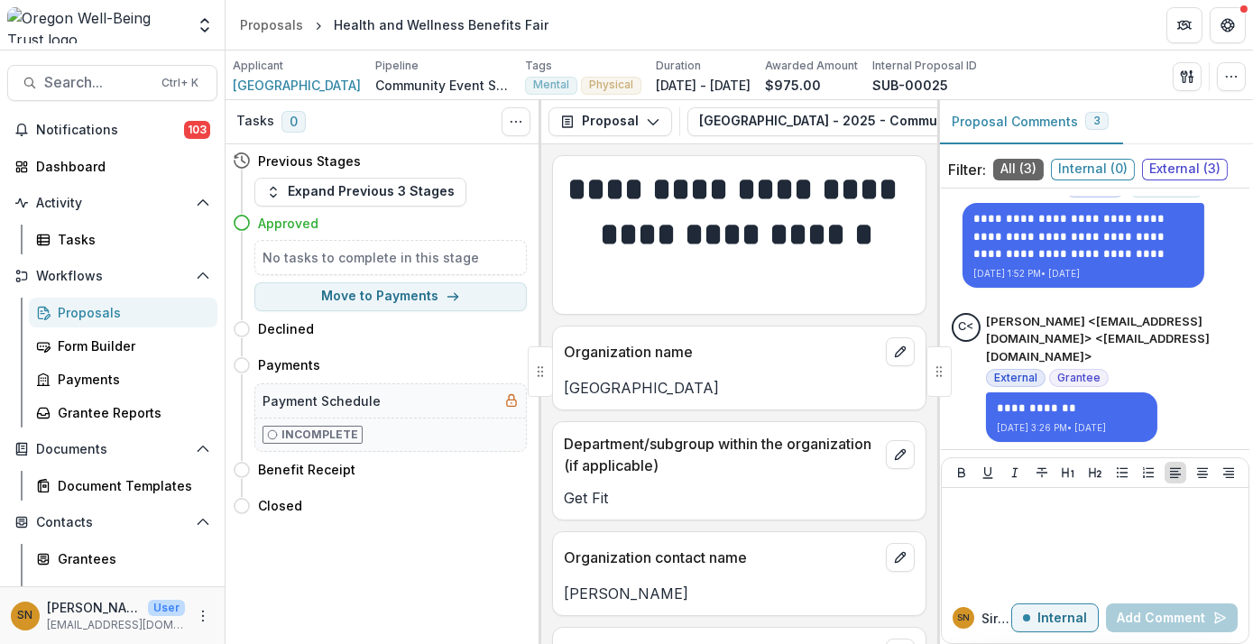
scroll to position [51, 0]
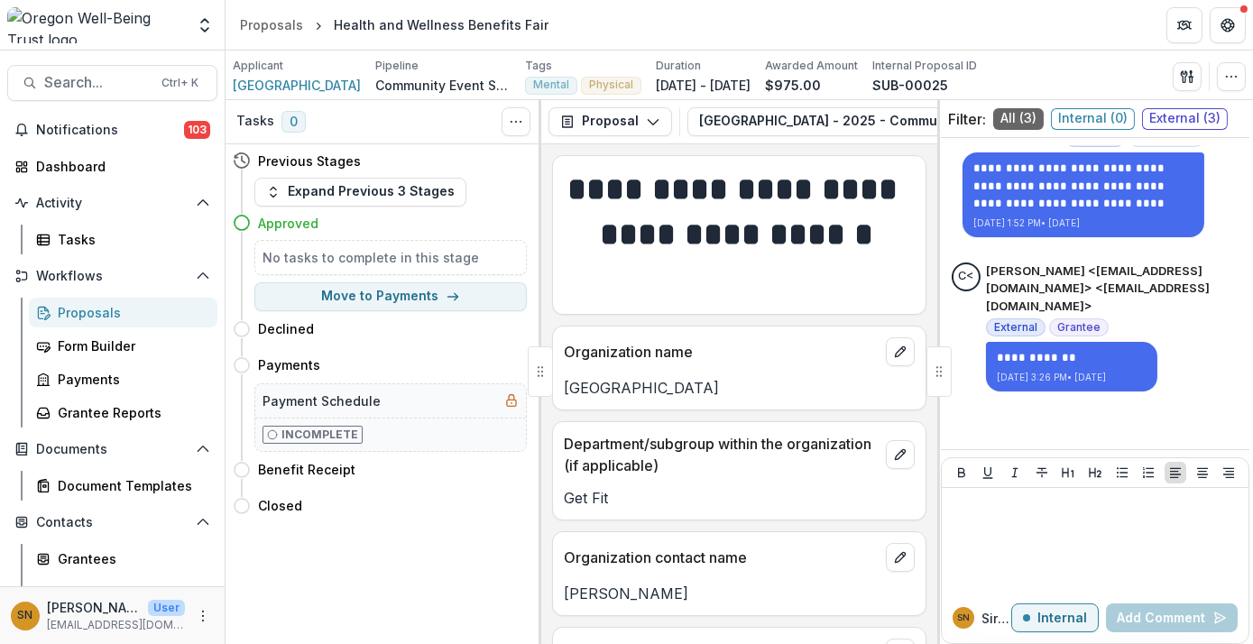
click at [671, 418] on div "**********" at bounding box center [739, 394] width 396 height 500
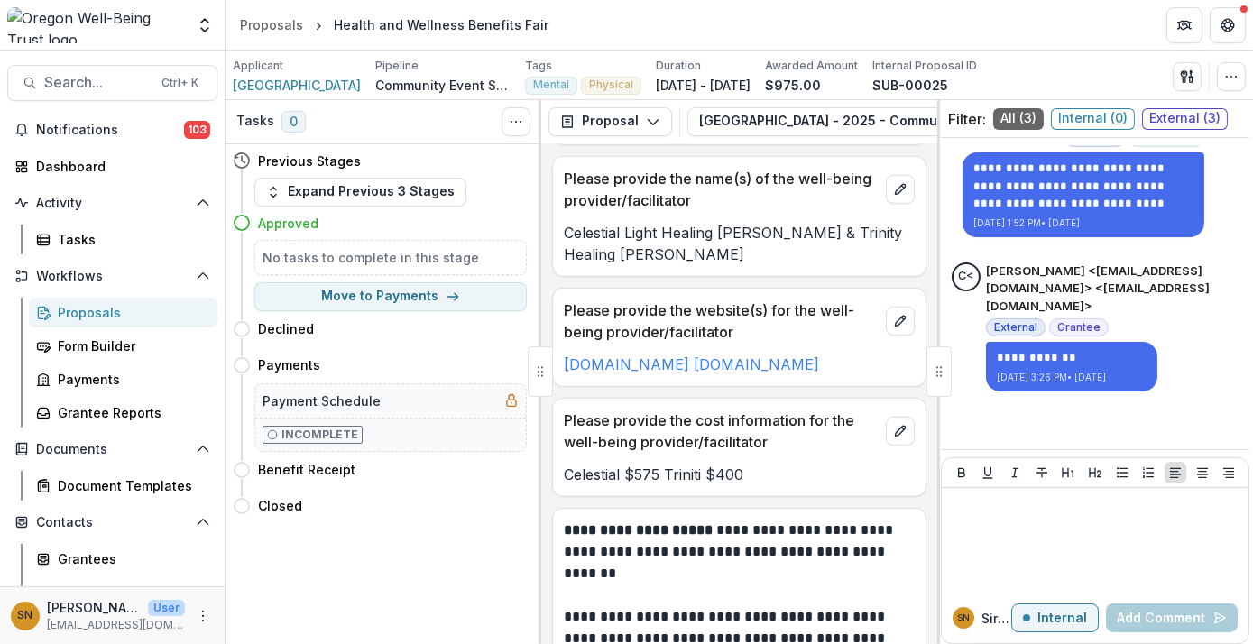
scroll to position [2780, 0]
click at [895, 426] on icon "edit" at bounding box center [900, 430] width 14 height 14
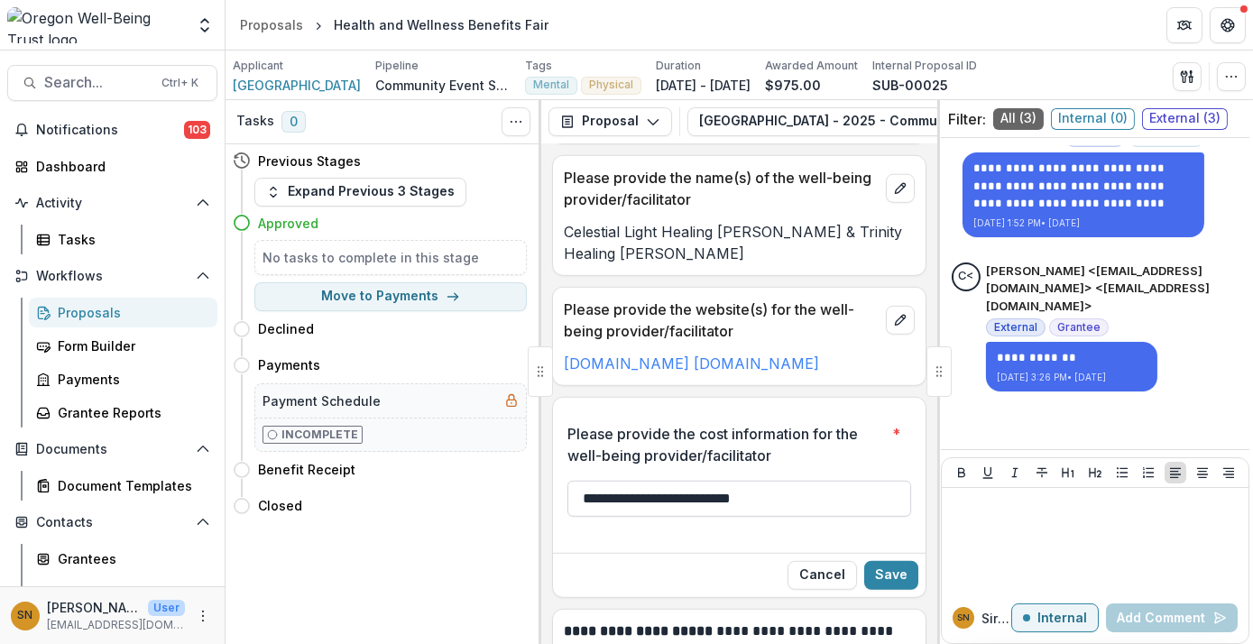
click at [789, 502] on input "**********" at bounding box center [740, 499] width 344 height 36
type input "**********"
click at [880, 571] on button "Save" at bounding box center [891, 575] width 54 height 29
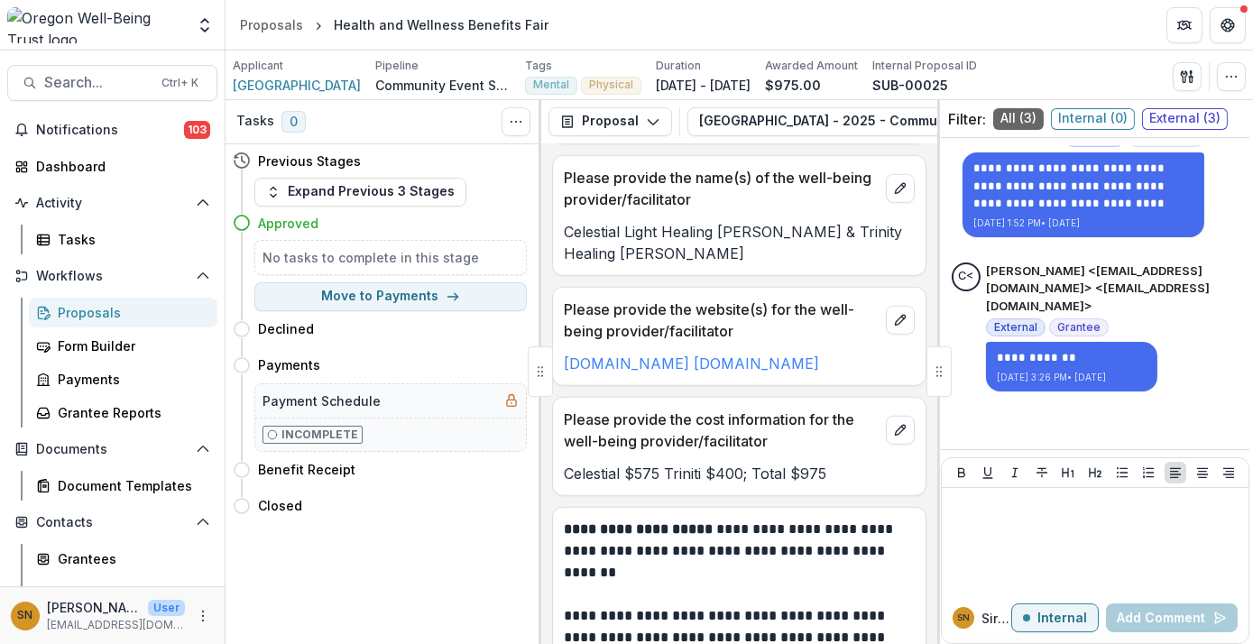
click at [101, 312] on div "Proposals" at bounding box center [130, 312] width 145 height 19
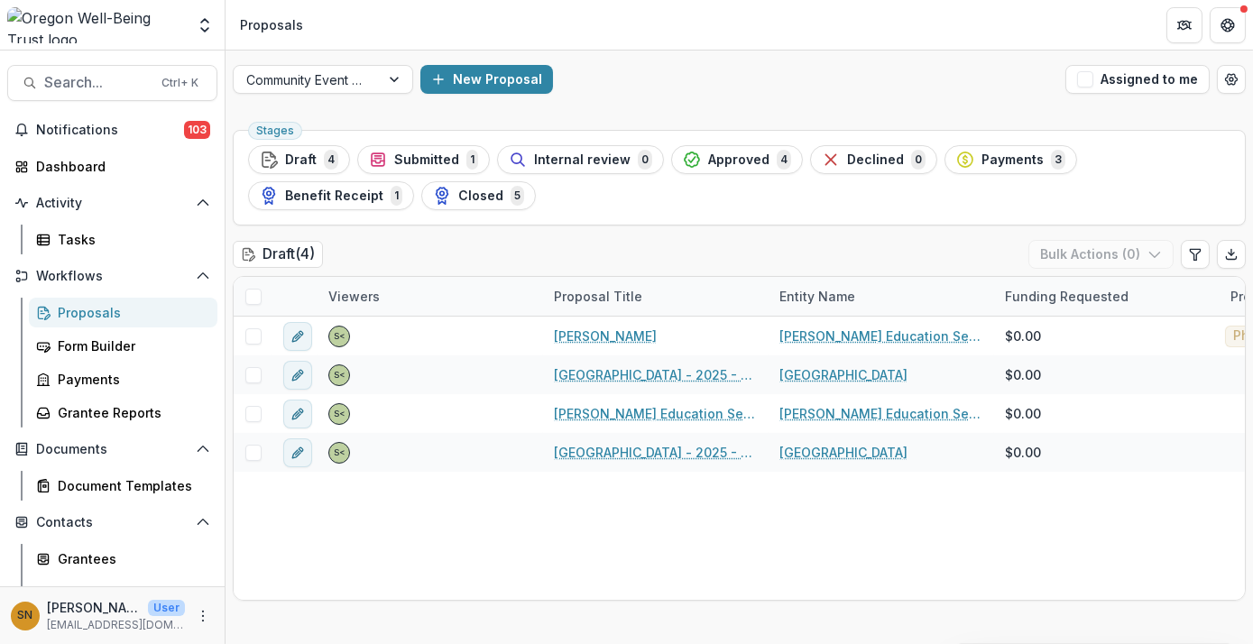
drag, startPoint x: 744, startPoint y: 162, endPoint x: 702, endPoint y: 167, distance: 41.8
click at [702, 167] on div "Approved 4" at bounding box center [737, 160] width 108 height 20
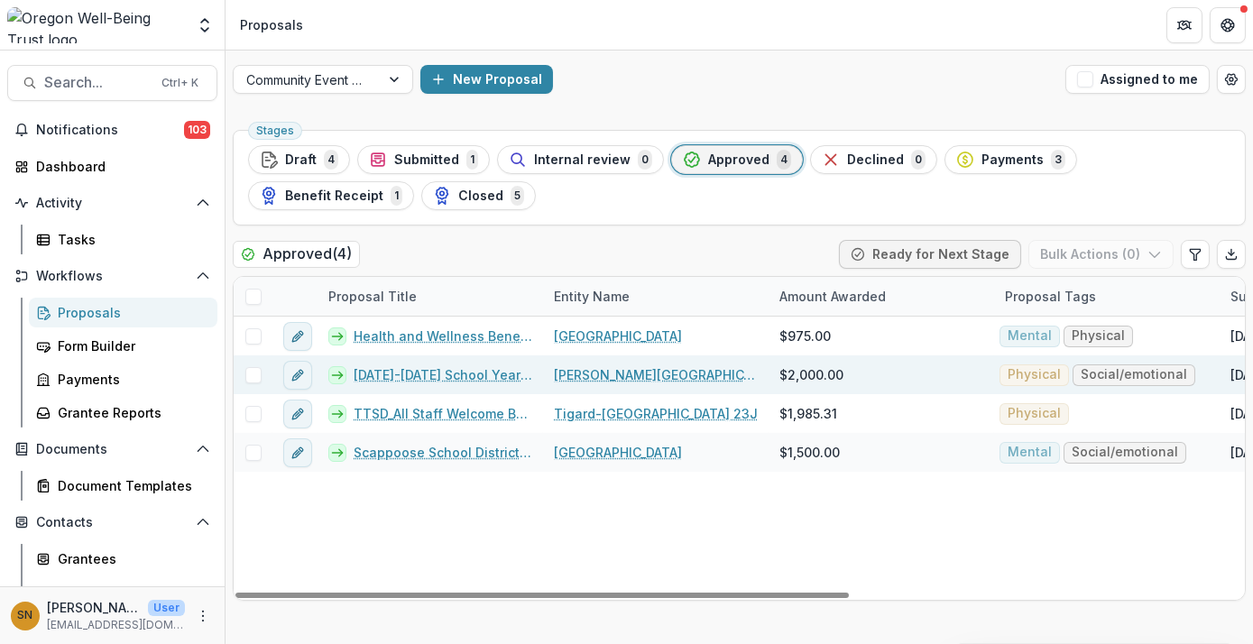
click at [457, 373] on link "[DATE]-[DATE] School Year Kick Off Event" at bounding box center [443, 374] width 179 height 19
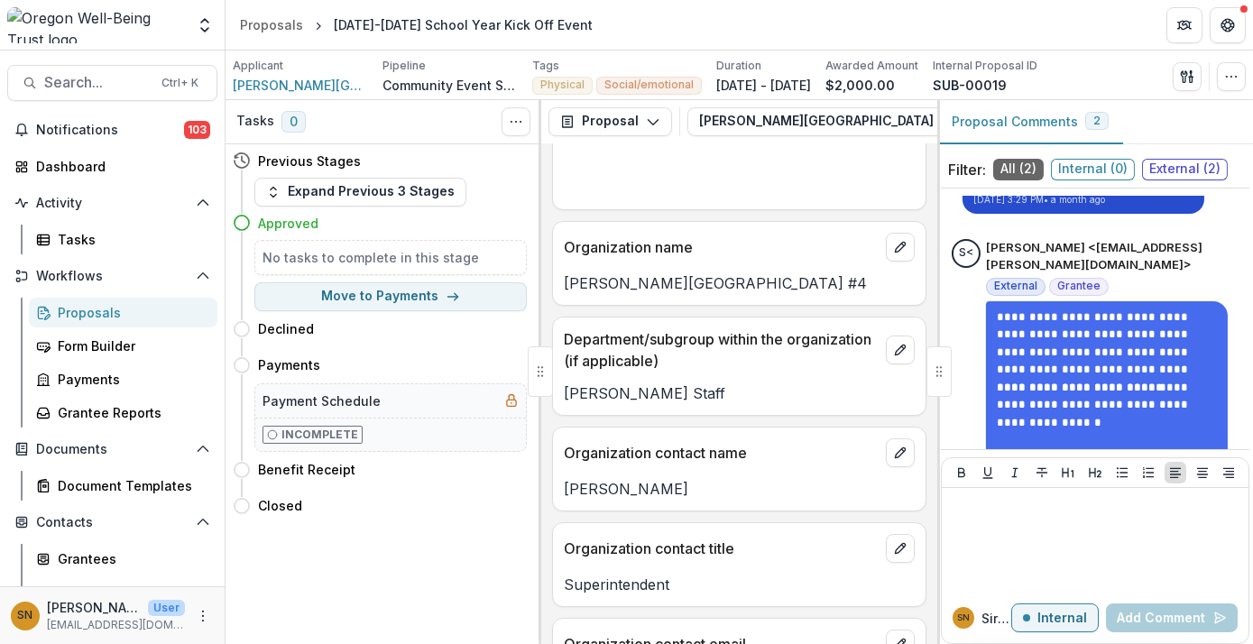
scroll to position [255, 0]
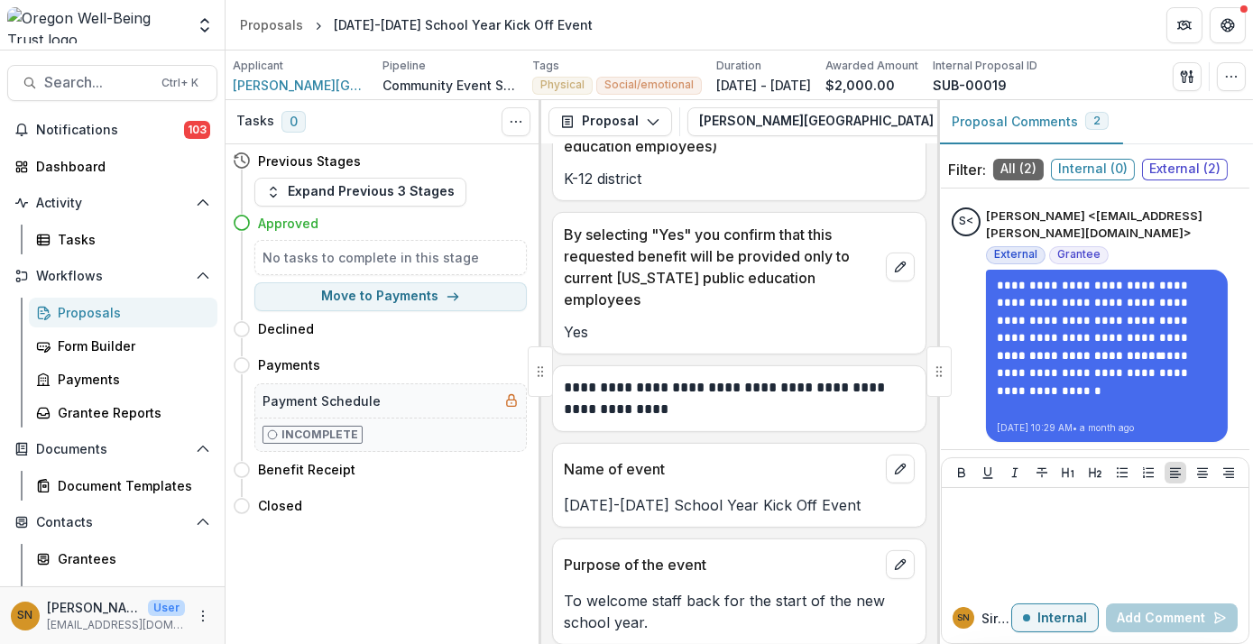
scroll to position [1459, 0]
